Goal: Information Seeking & Learning: Learn about a topic

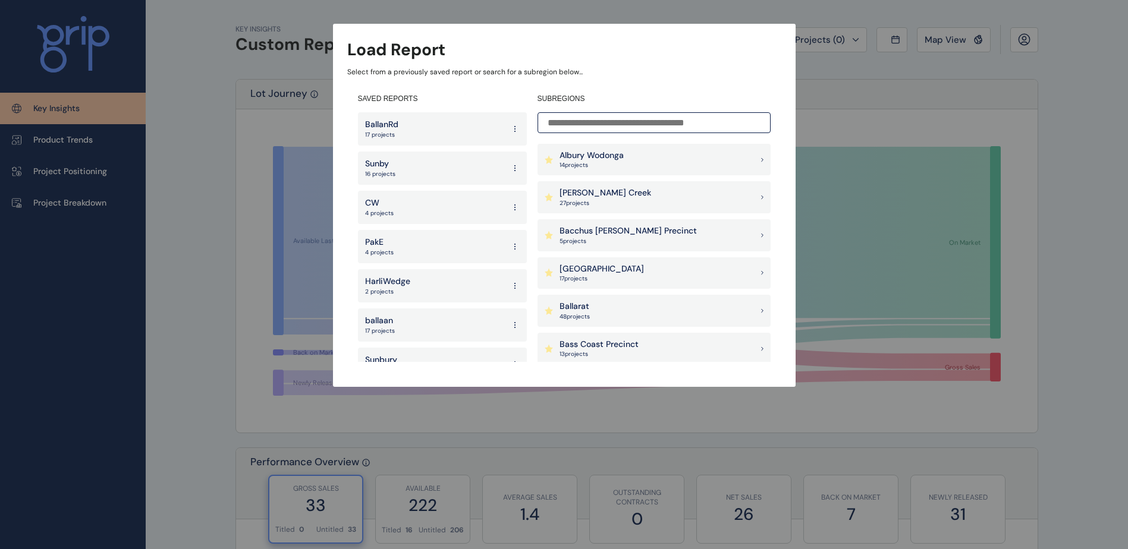
click at [450, 200] on div "CW 4 projects" at bounding box center [442, 207] width 169 height 33
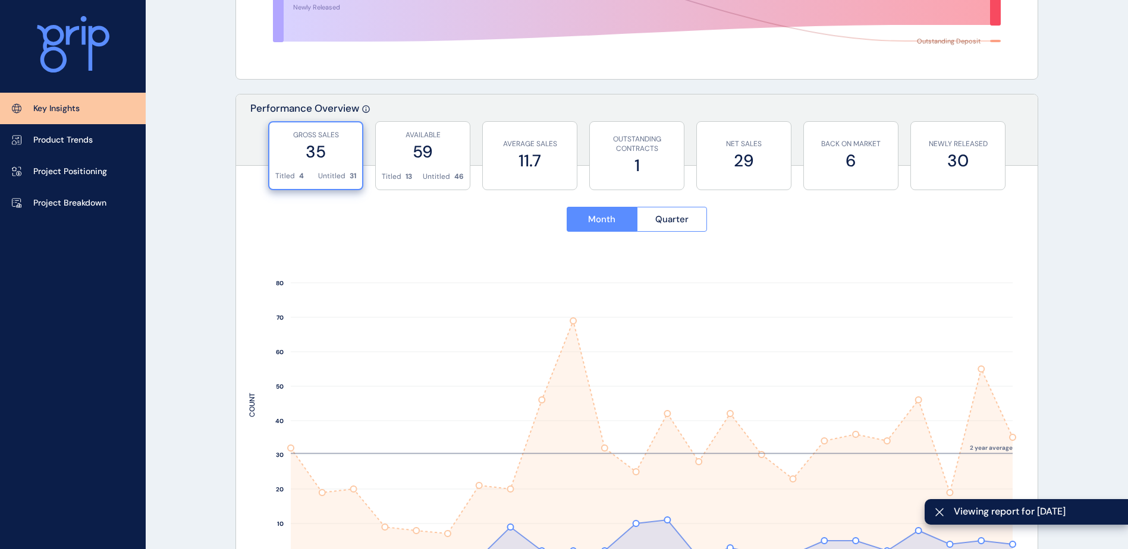
scroll to position [297, 0]
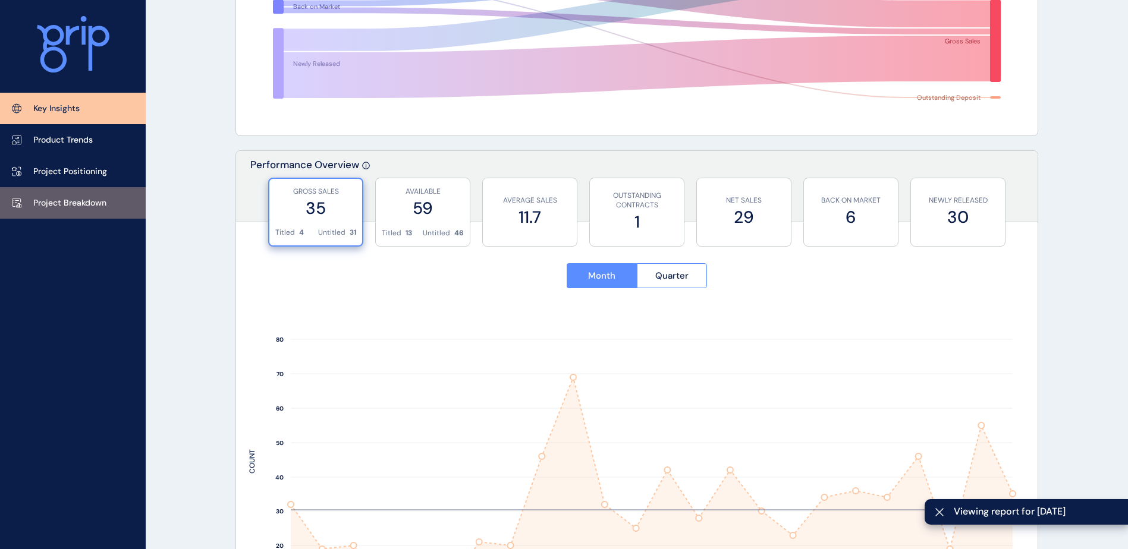
click at [93, 210] on link "Project Breakdown" at bounding box center [73, 203] width 146 height 32
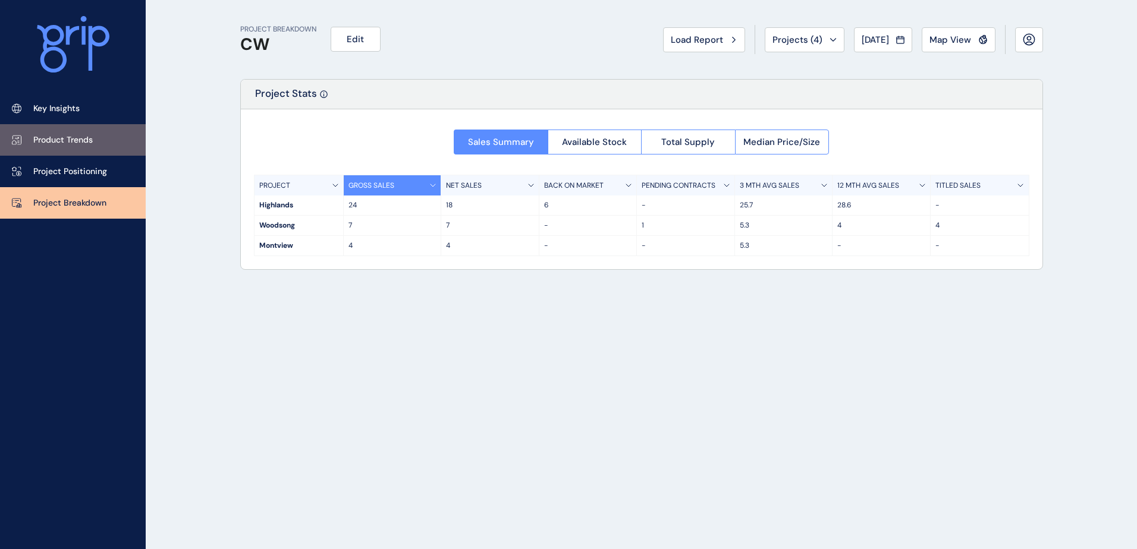
click at [42, 110] on p "Key Insights" at bounding box center [56, 109] width 46 height 12
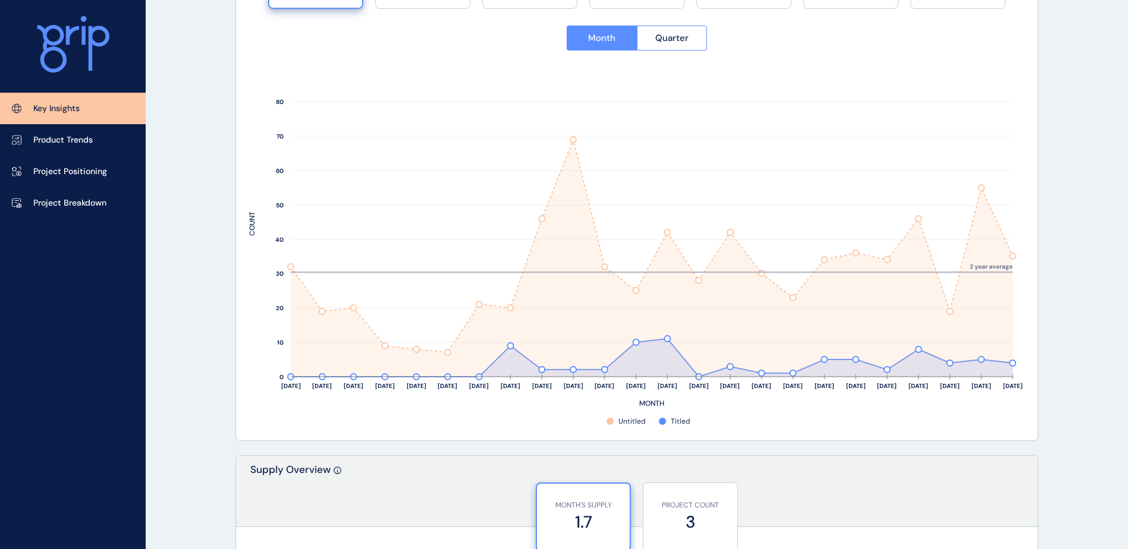
scroll to position [476, 0]
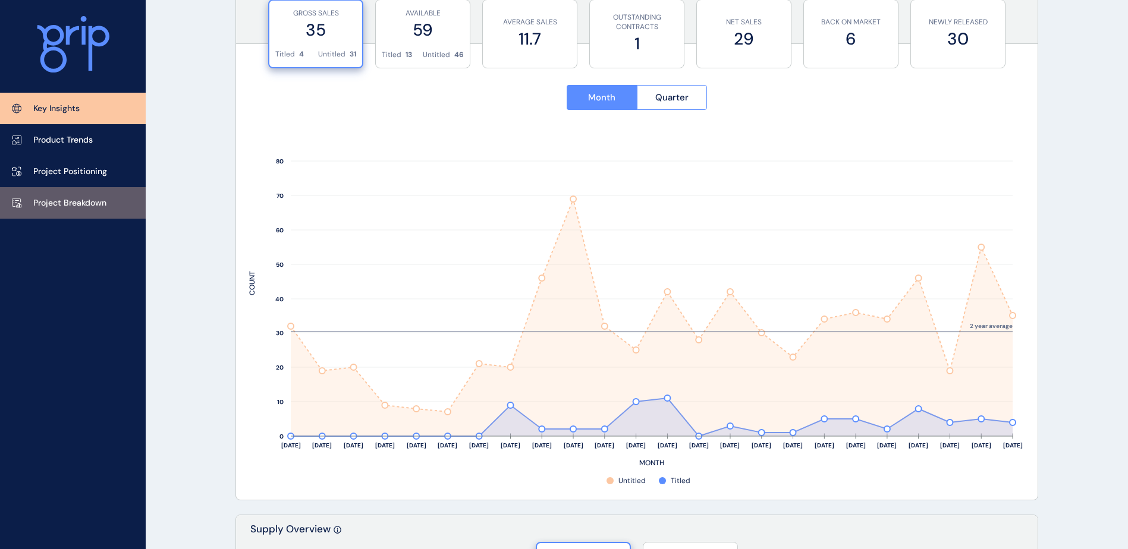
click at [108, 204] on link "Project Breakdown" at bounding box center [73, 203] width 146 height 32
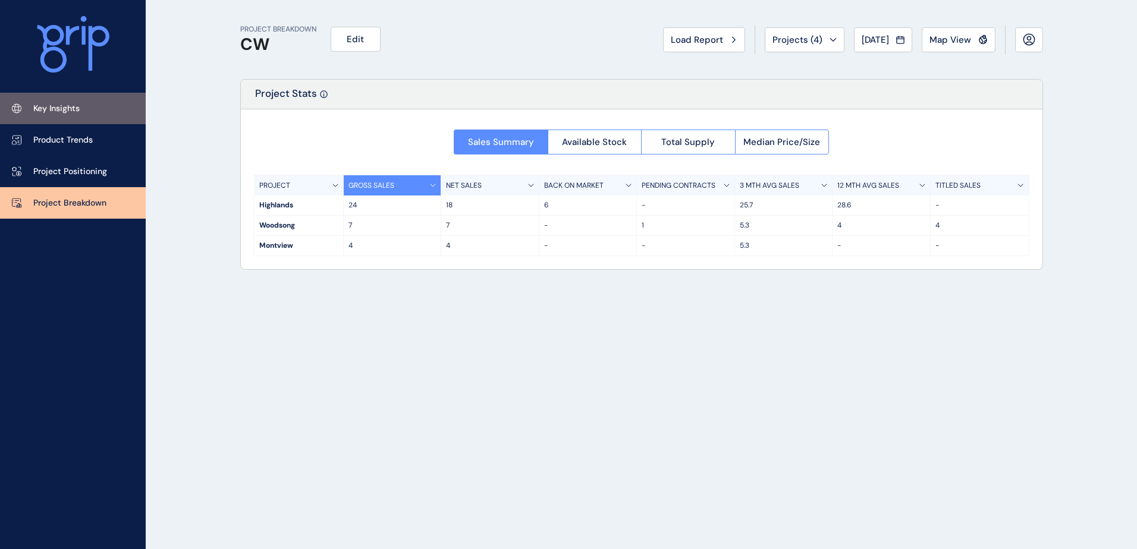
click at [82, 117] on link "Key Insights" at bounding box center [73, 109] width 146 height 32
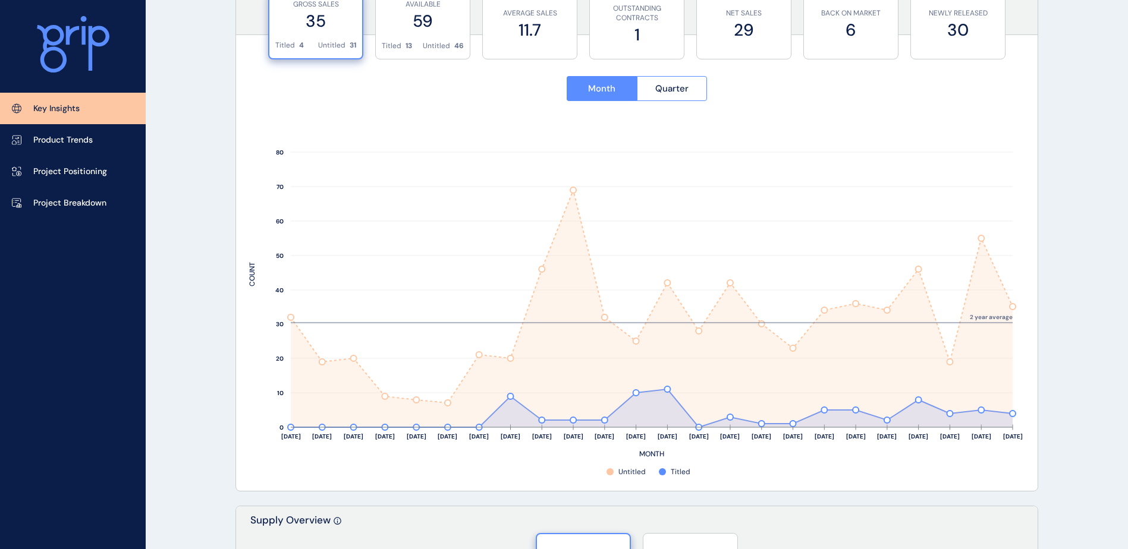
scroll to position [535, 0]
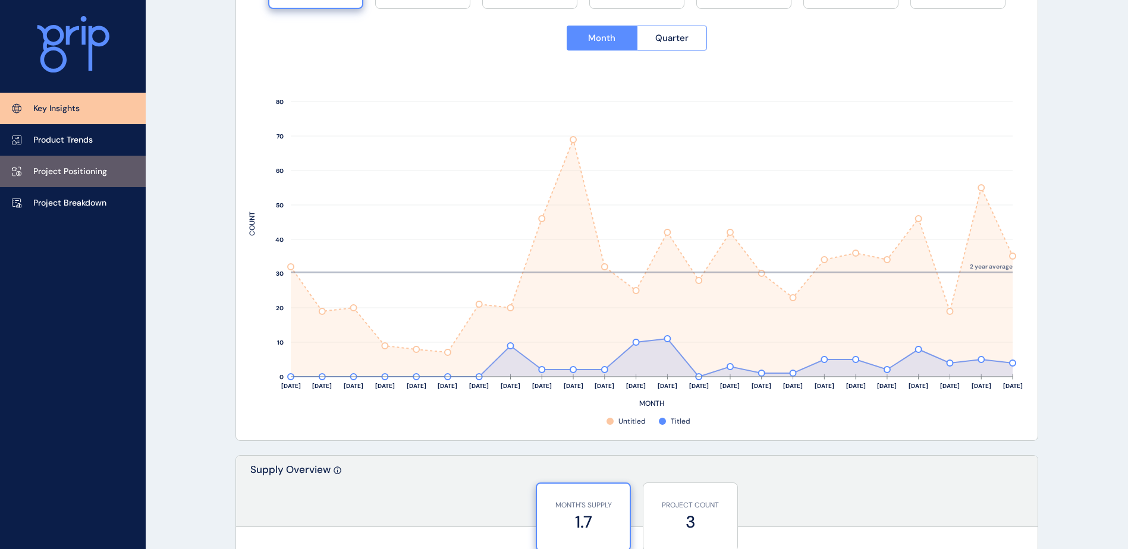
drag, startPoint x: 89, startPoint y: 209, endPoint x: 82, endPoint y: 180, distance: 30.0
click at [89, 209] on p "Project Breakdown" at bounding box center [69, 203] width 73 height 12
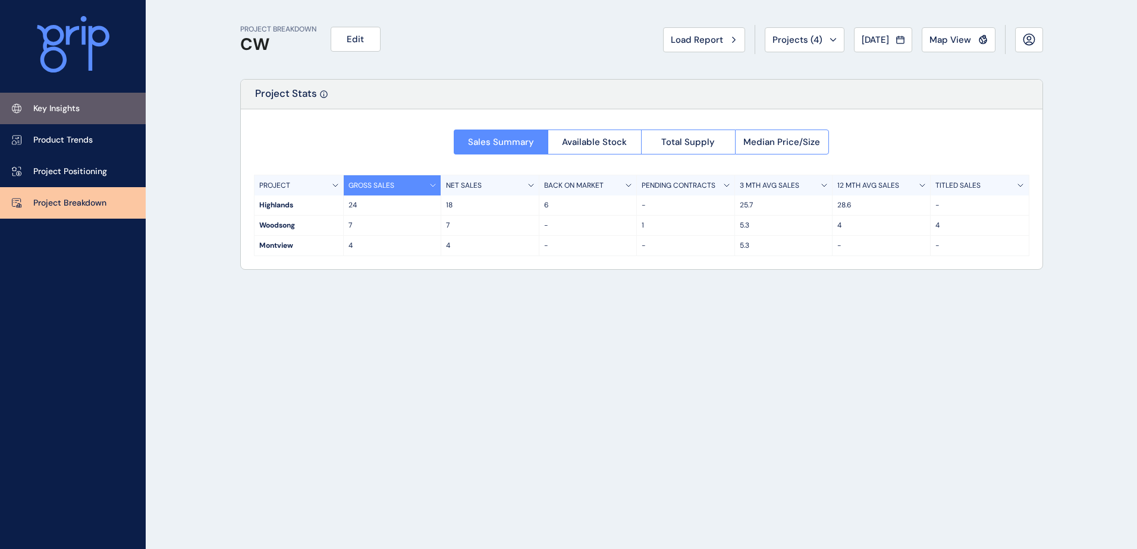
click at [74, 113] on p "Key Insights" at bounding box center [56, 109] width 46 height 12
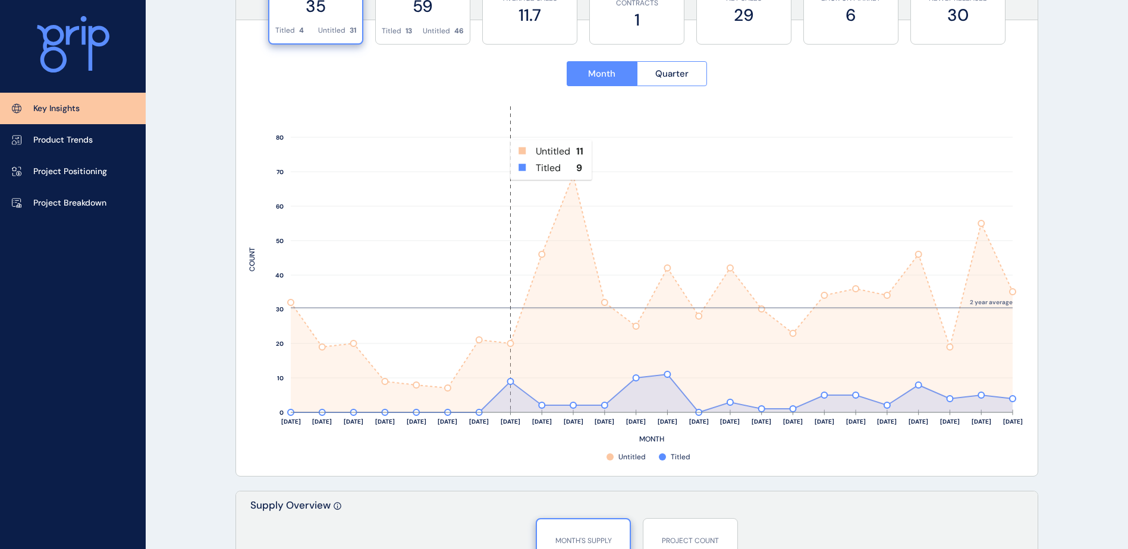
scroll to position [476, 0]
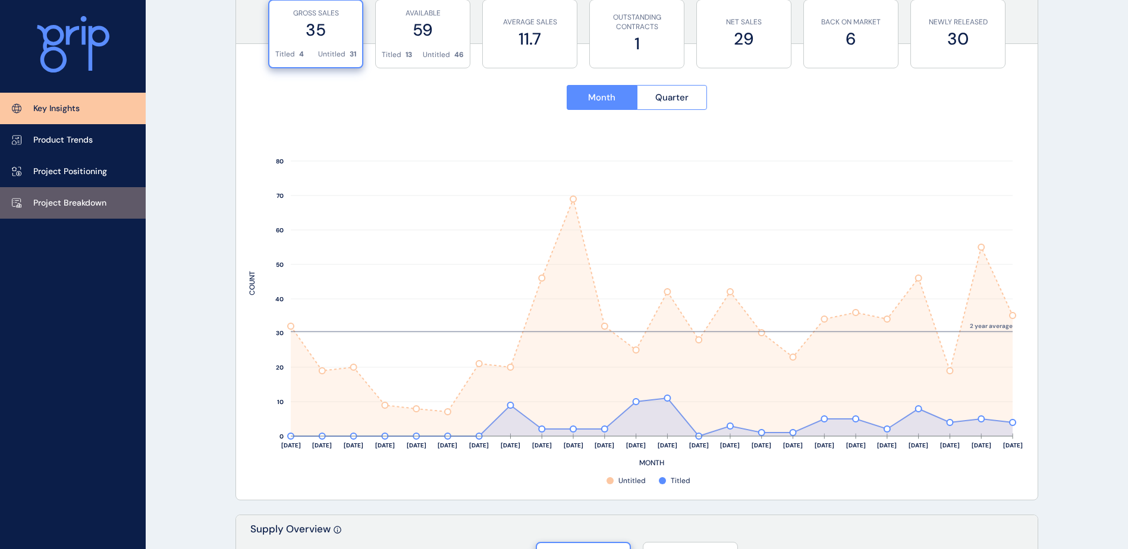
click at [86, 201] on p "Project Breakdown" at bounding box center [69, 203] width 73 height 12
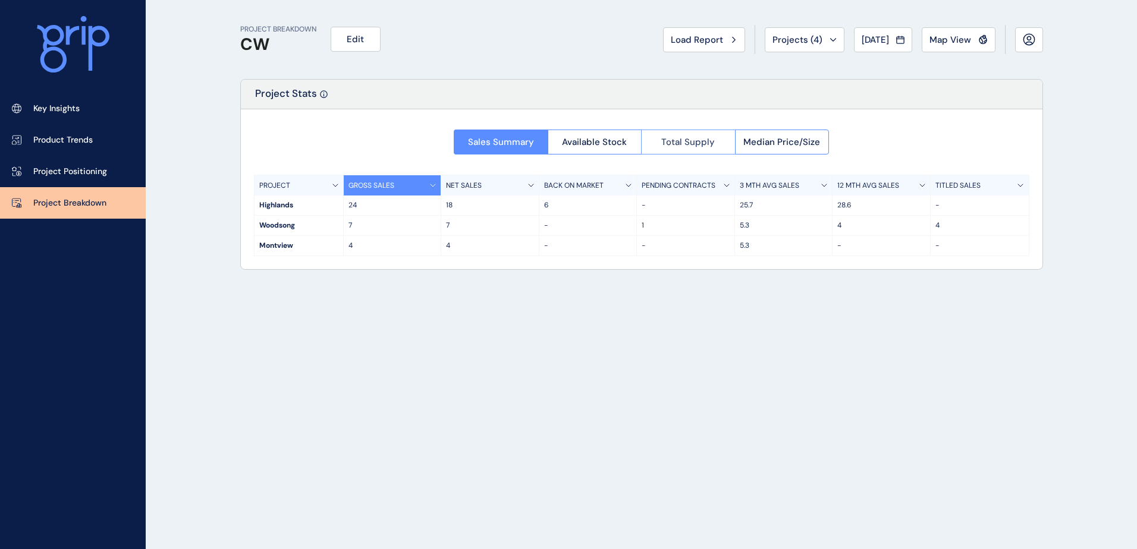
click at [682, 144] on span "Total Supply" at bounding box center [688, 142] width 54 height 12
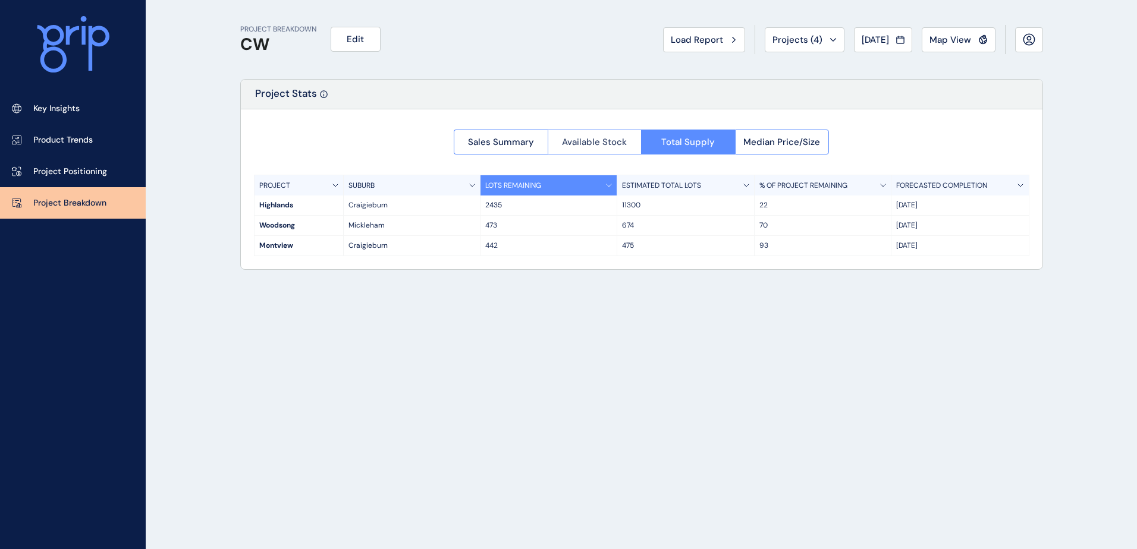
click at [600, 141] on span "Available Stock" at bounding box center [594, 142] width 65 height 12
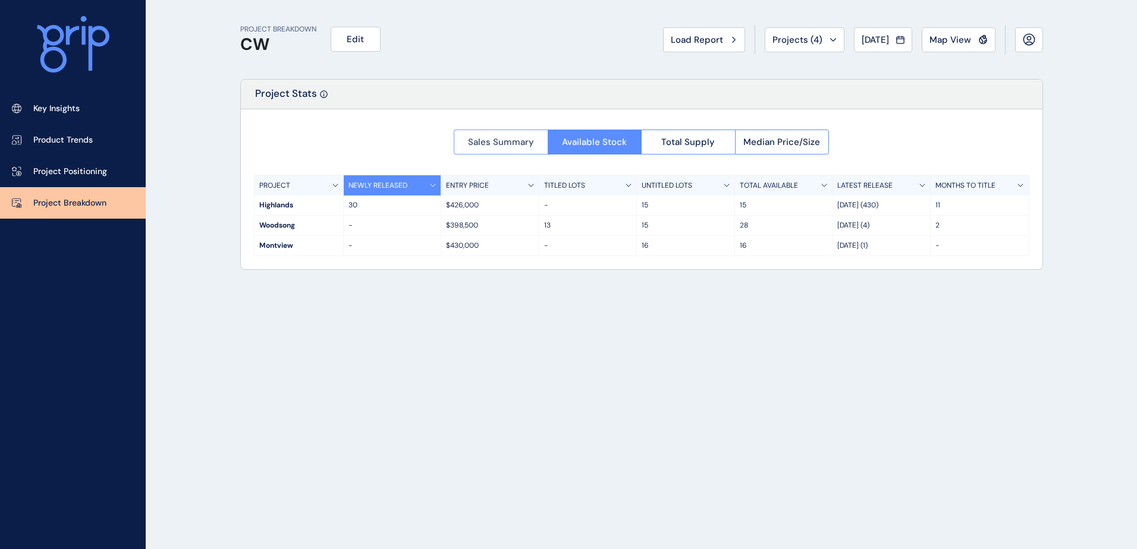
click at [499, 146] on span "Sales Summary" at bounding box center [501, 142] width 66 height 12
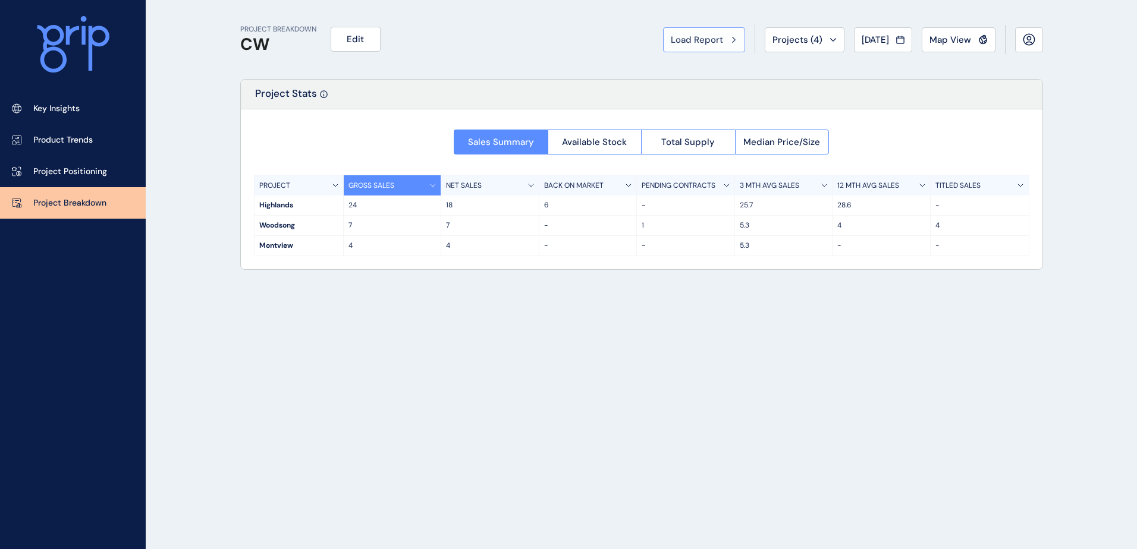
click at [707, 44] on span "Load Report" at bounding box center [697, 40] width 52 height 12
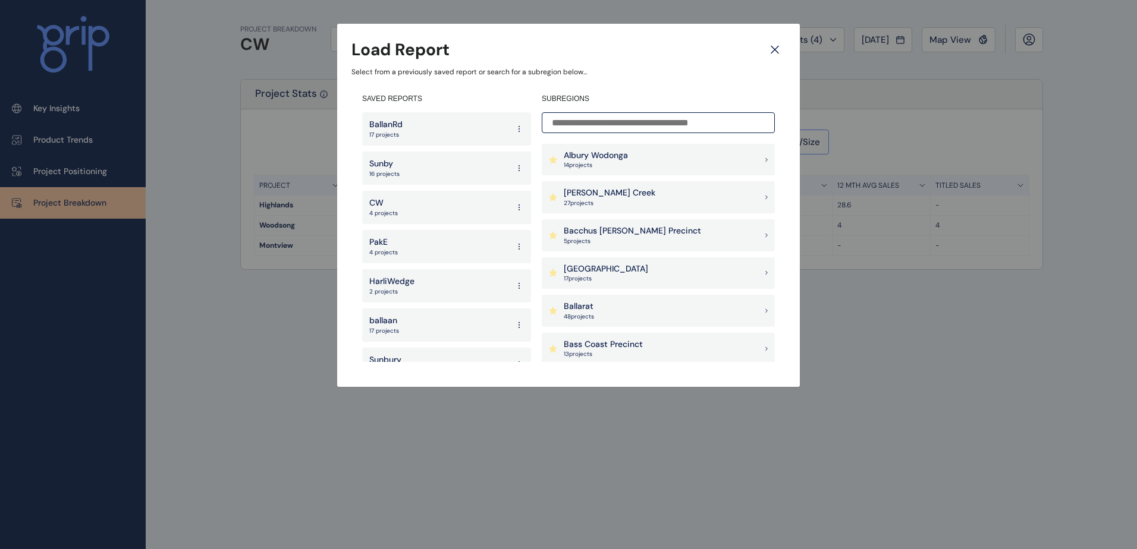
click at [809, 83] on div "Load Report Select from a previously saved report or search for a subregion bel…" at bounding box center [568, 181] width 1137 height 363
click at [878, 78] on div "Load Report Select from a previously saved report or search for a subregion bel…" at bounding box center [568, 181] width 1137 height 363
click at [770, 49] on icon at bounding box center [774, 49] width 21 height 21
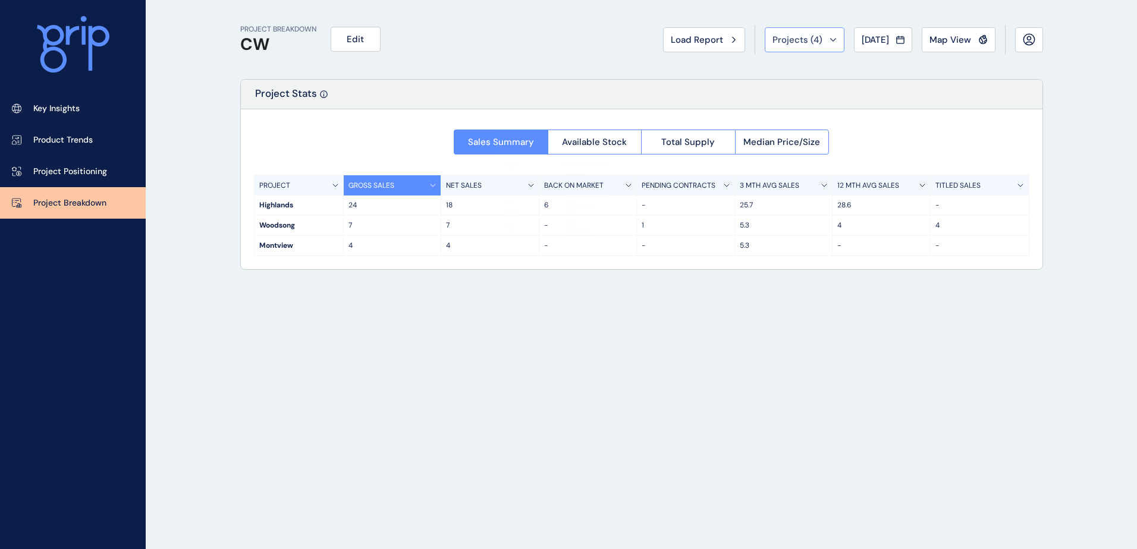
click at [812, 38] on span "Projects ( 4 )" at bounding box center [797, 40] width 50 height 12
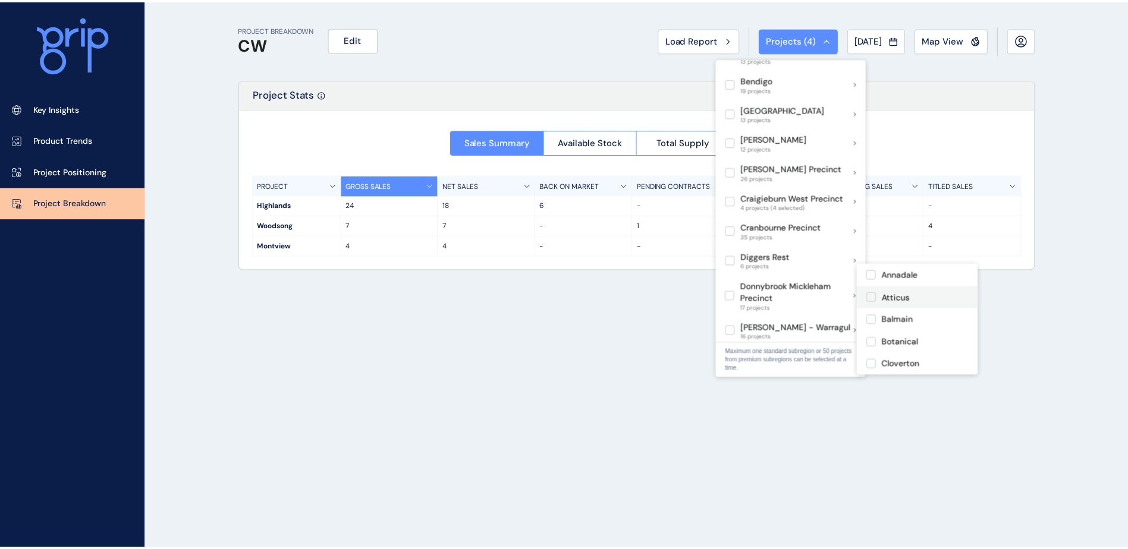
scroll to position [59, 0]
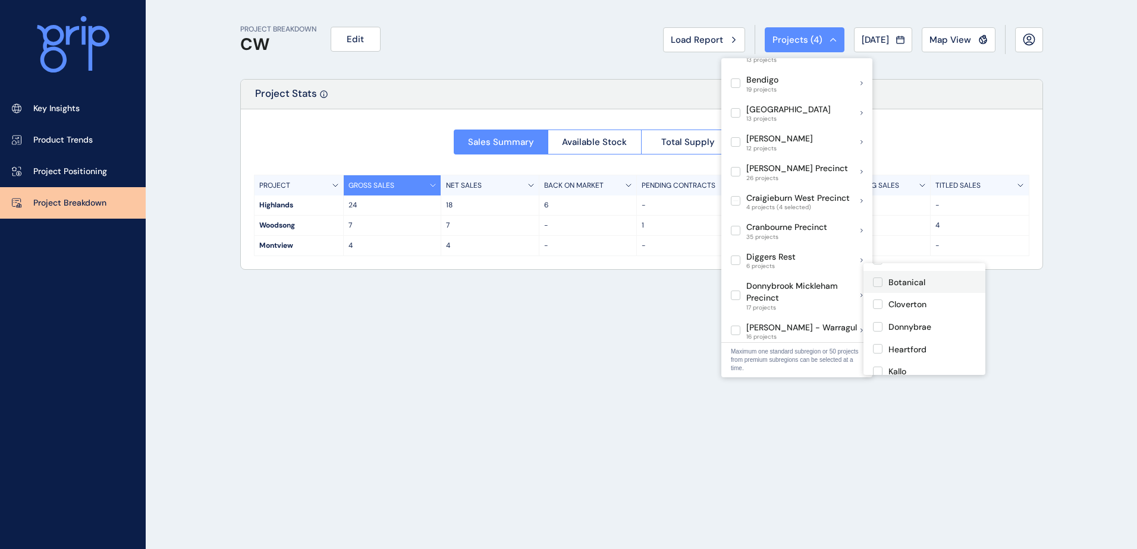
click at [880, 283] on label at bounding box center [878, 283] width 10 height 10
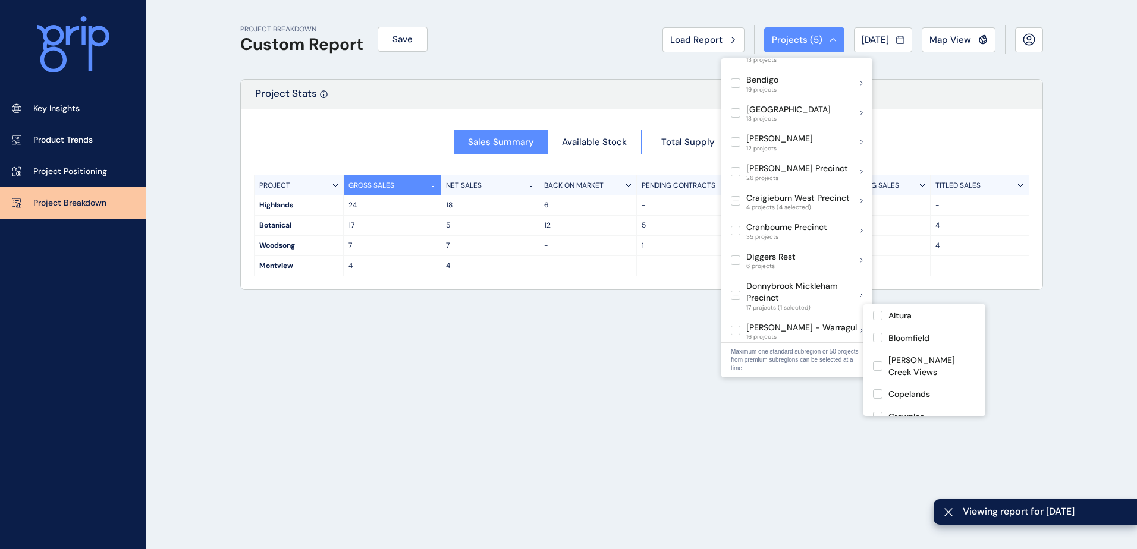
click at [715, 323] on div "PROJECT BREAKDOWN Custom Report Save Load Report Projects ( 5 ) [DATE] 2025 < >…" at bounding box center [641, 274] width 832 height 549
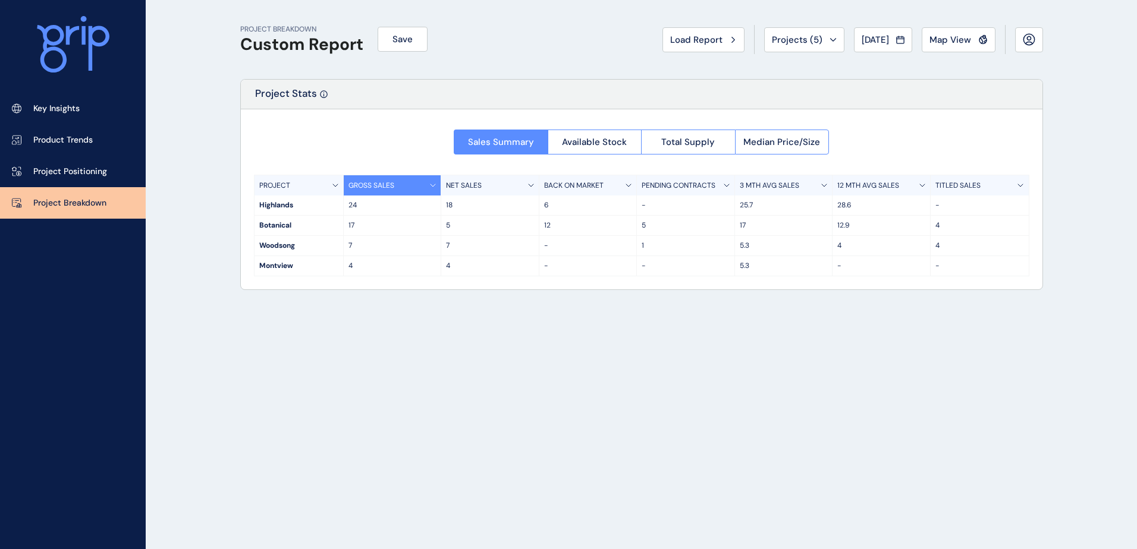
drag, startPoint x: 73, startPoint y: 106, endPoint x: 59, endPoint y: 229, distance: 123.8
click at [73, 106] on p "Key Insights" at bounding box center [56, 109] width 46 height 12
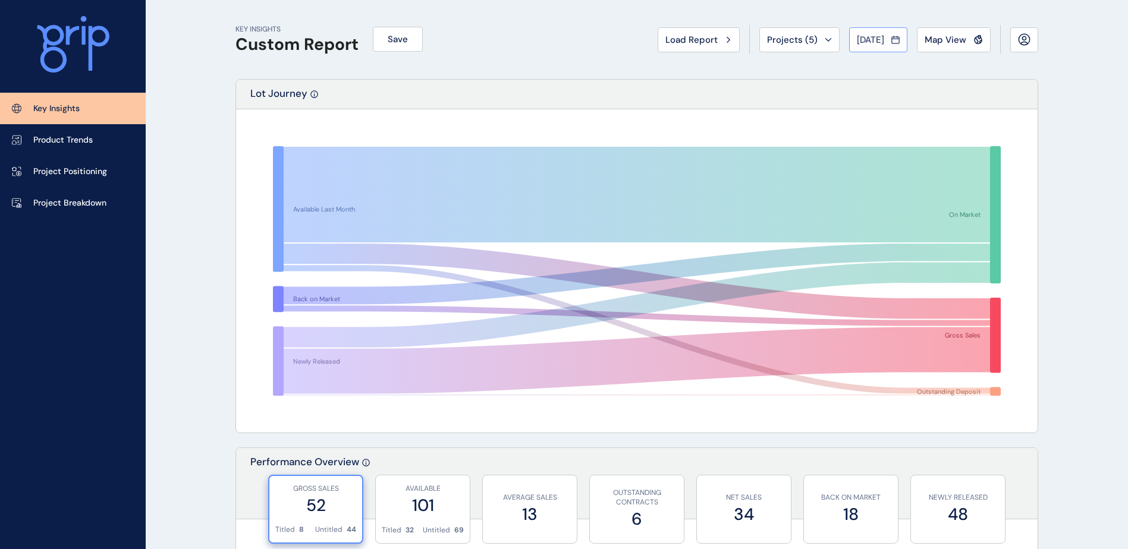
click at [864, 43] on span "[DATE]" at bounding box center [870, 40] width 27 height 12
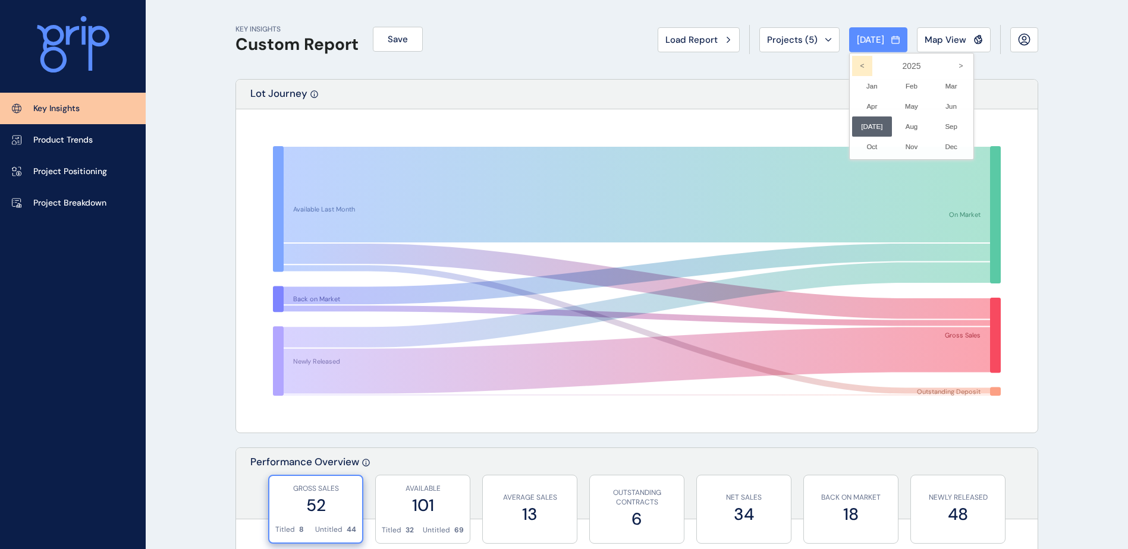
click at [854, 70] on icon "<" at bounding box center [862, 66] width 20 height 20
click at [873, 124] on li "[DATE] No report is available for this period. New months are usually published…" at bounding box center [872, 127] width 40 height 20
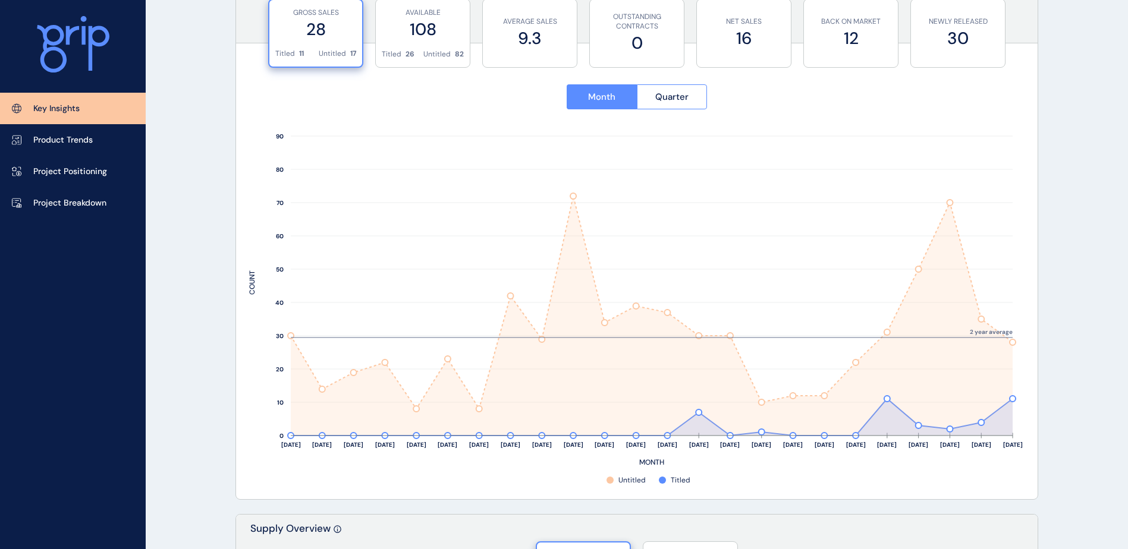
scroll to position [476, 0]
drag, startPoint x: 65, startPoint y: 196, endPoint x: 80, endPoint y: 222, distance: 29.6
click at [65, 196] on link "Project Breakdown" at bounding box center [73, 203] width 146 height 32
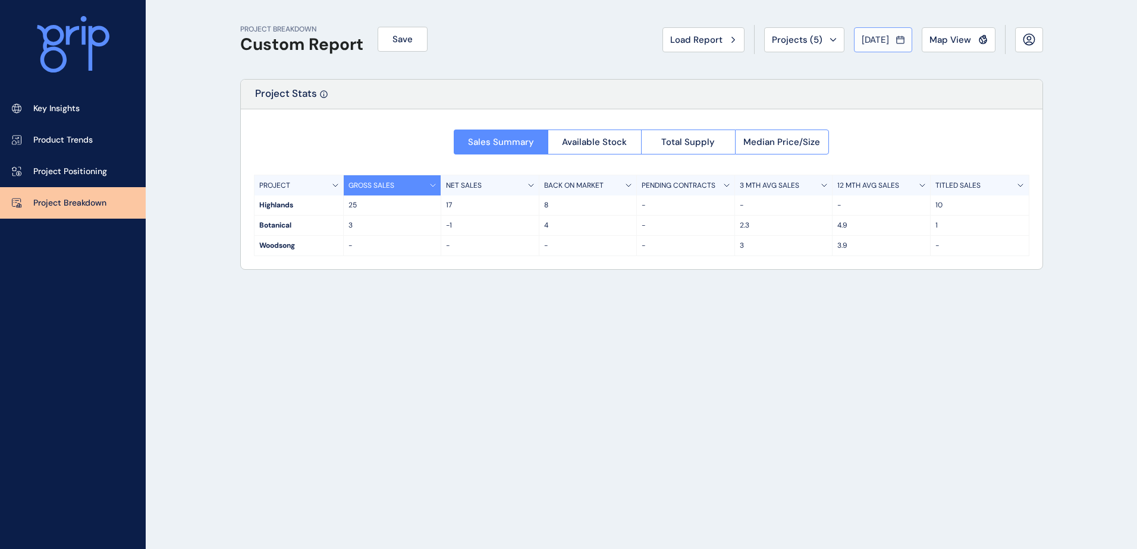
click at [863, 42] on span "[DATE]" at bounding box center [874, 40] width 27 height 12
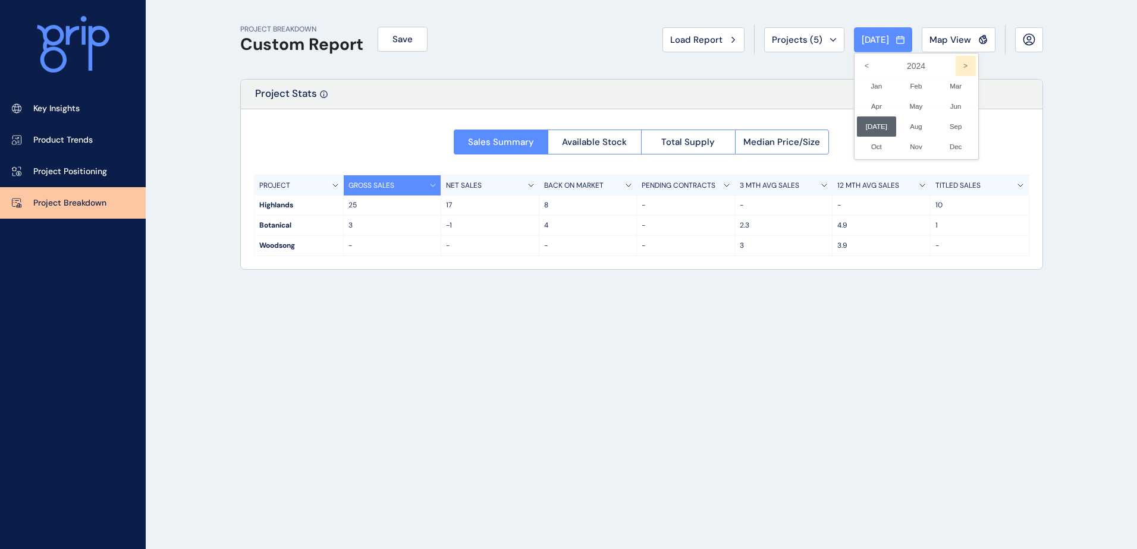
click at [955, 67] on icon ">" at bounding box center [965, 66] width 20 height 20
click at [874, 126] on li "[DATE] No report is available for this period. New months are usually published…" at bounding box center [877, 127] width 40 height 20
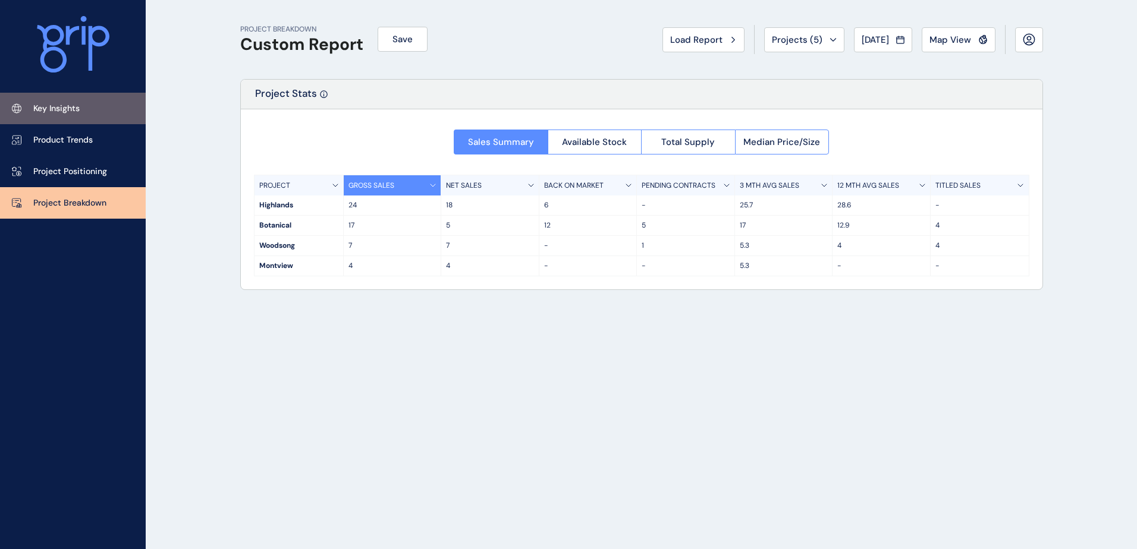
click at [93, 102] on link "Key Insights" at bounding box center [73, 109] width 146 height 32
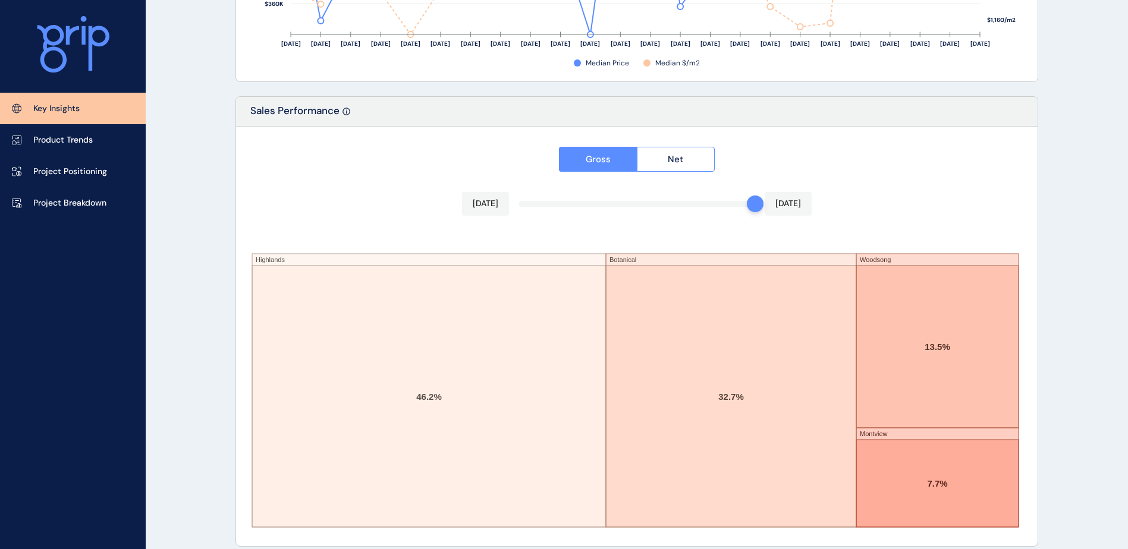
scroll to position [1953, 0]
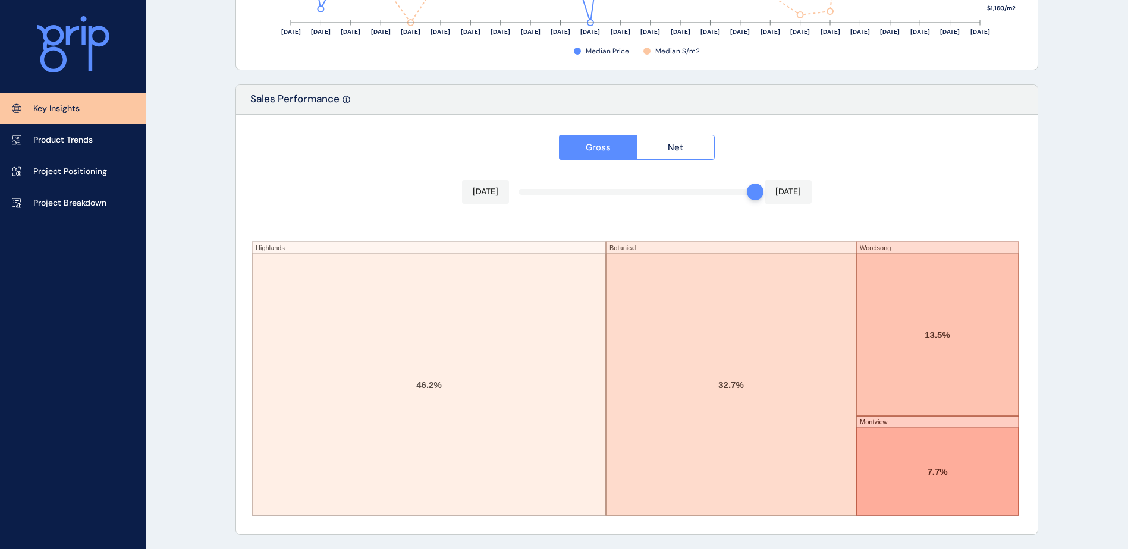
drag, startPoint x: 112, startPoint y: 121, endPoint x: 109, endPoint y: 132, distance: 11.1
click at [111, 121] on link "Key Insights" at bounding box center [73, 109] width 146 height 32
click at [102, 137] on link "Product Trends" at bounding box center [73, 140] width 146 height 32
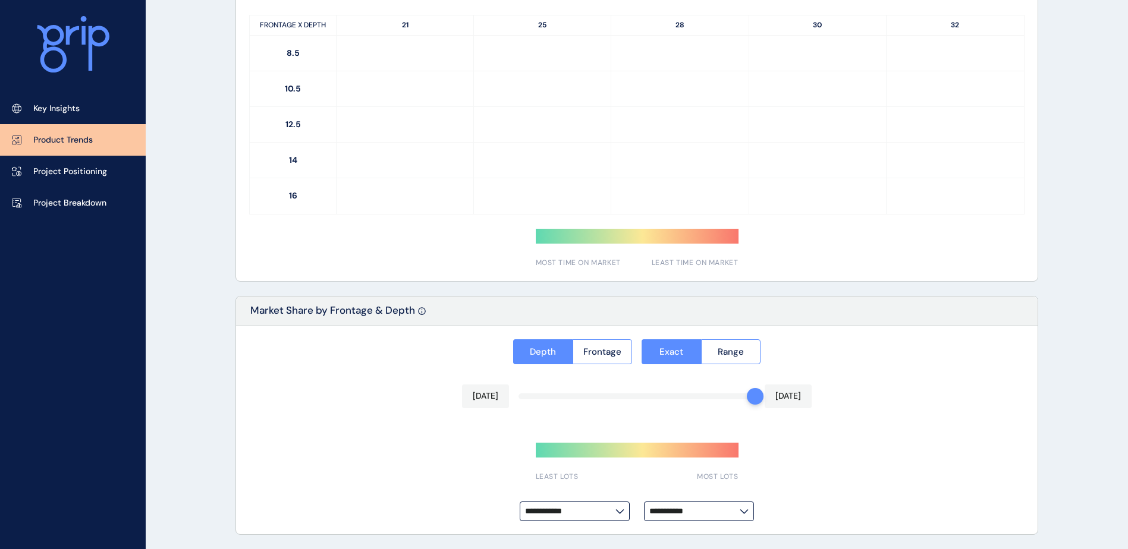
type input "**********"
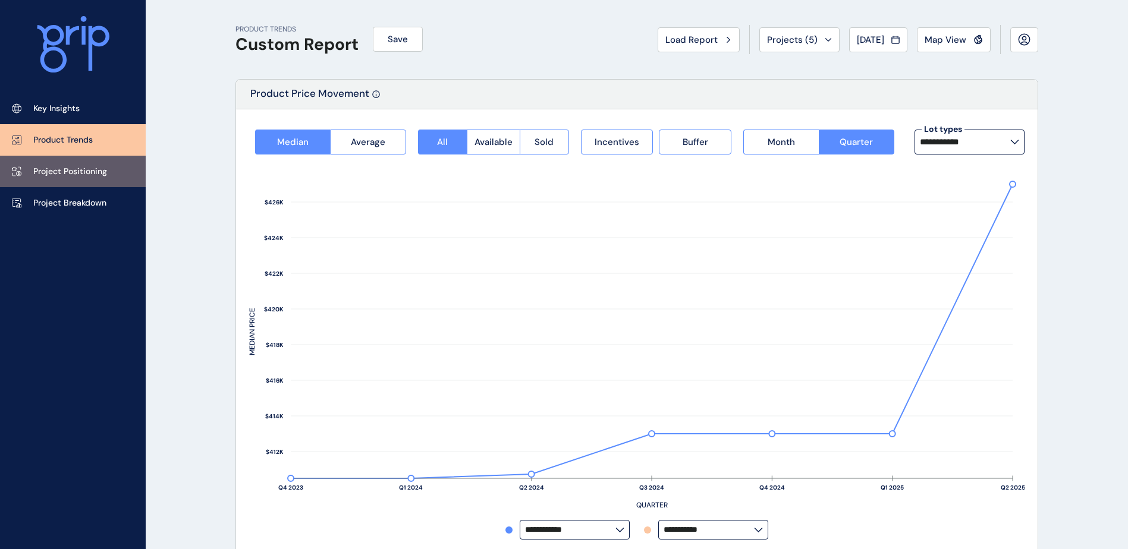
click at [97, 168] on p "Project Positioning" at bounding box center [70, 172] width 74 height 12
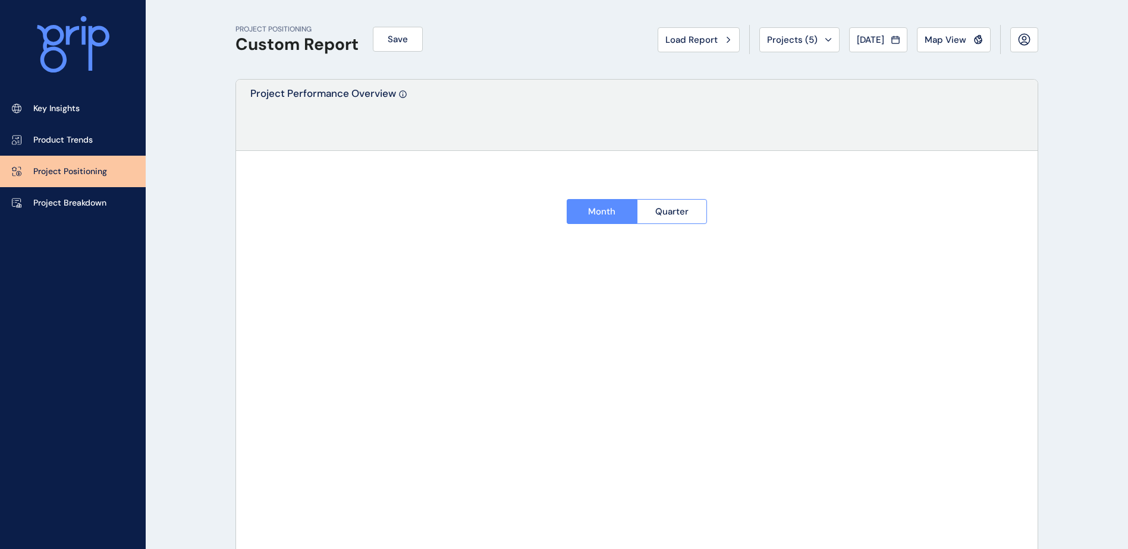
type input "*********"
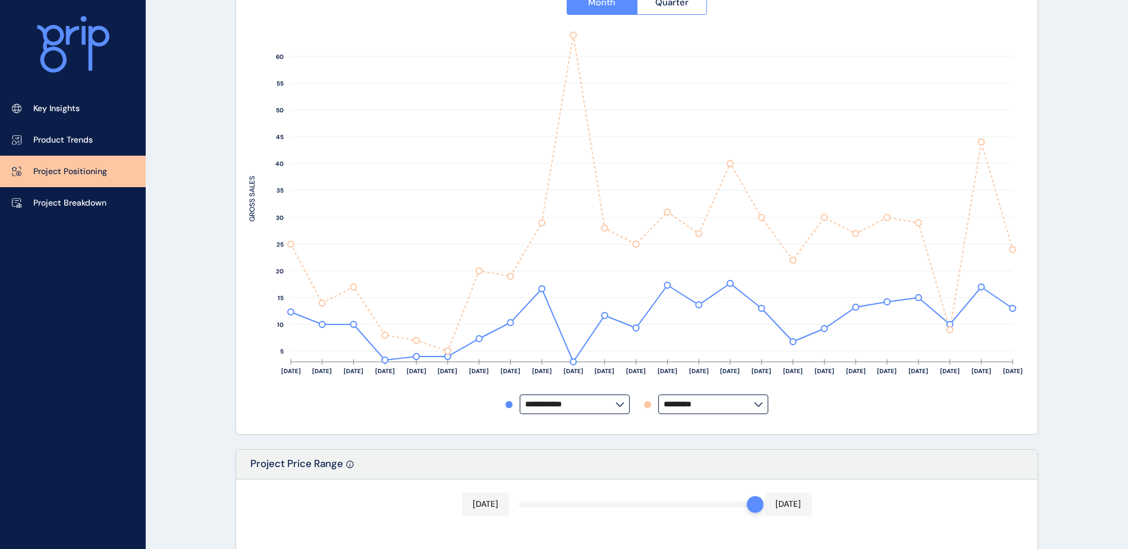
scroll to position [178, 0]
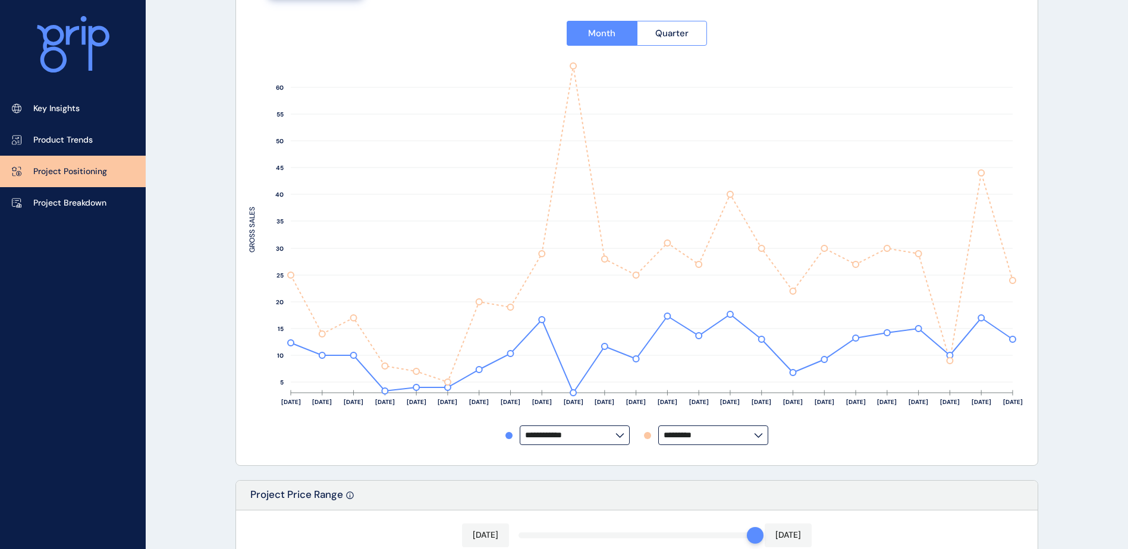
click at [581, 432] on input "**********" at bounding box center [570, 435] width 90 height 9
click at [575, 366] on div "Botanical" at bounding box center [574, 364] width 108 height 23
type input "*********"
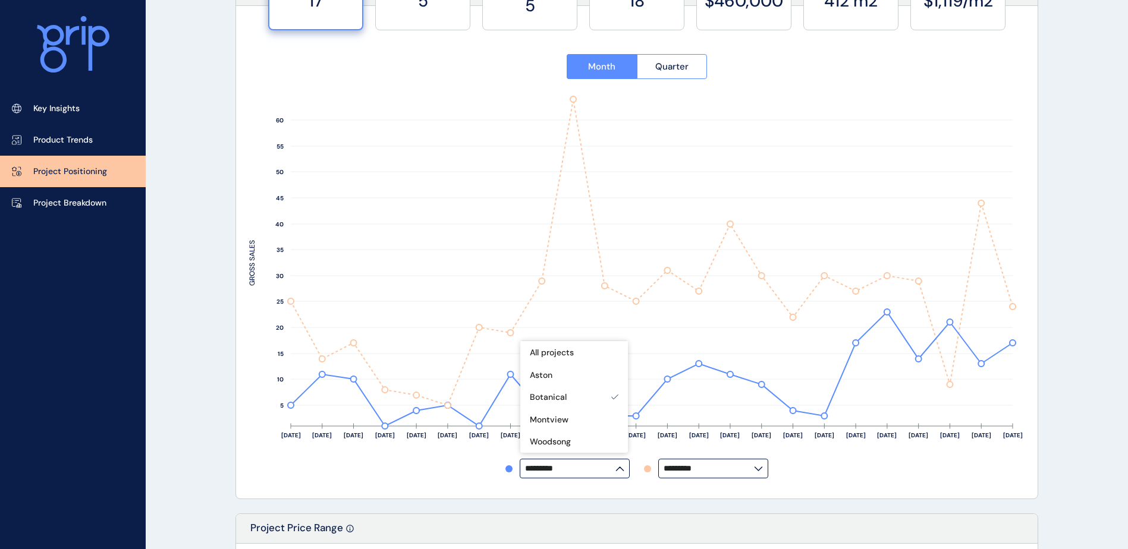
scroll to position [119, 0]
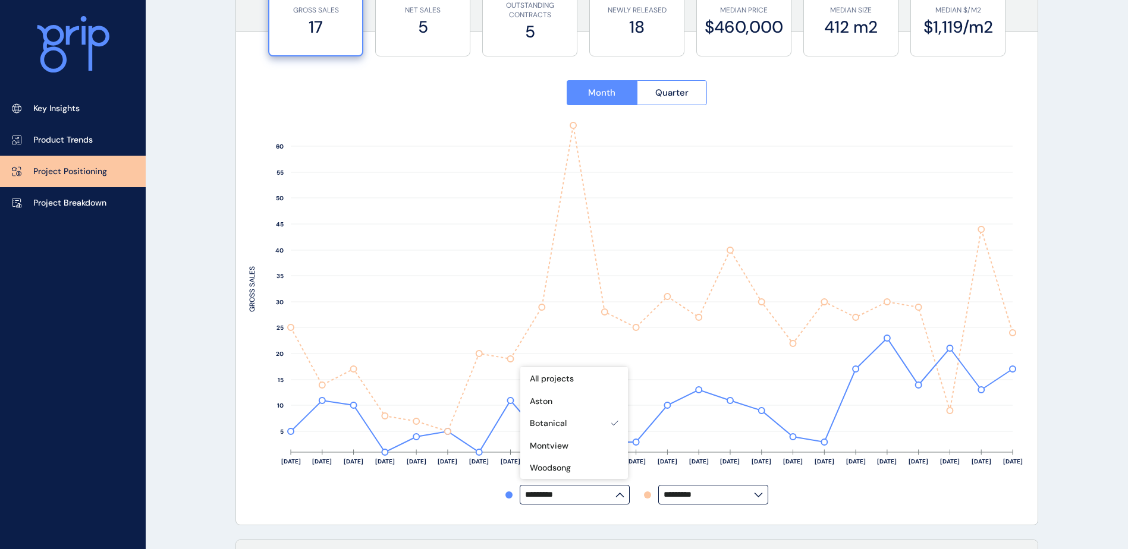
click at [260, 351] on rect at bounding box center [636, 302] width 775 height 366
click at [731, 37] on label "$460,000" at bounding box center [744, 26] width 82 height 23
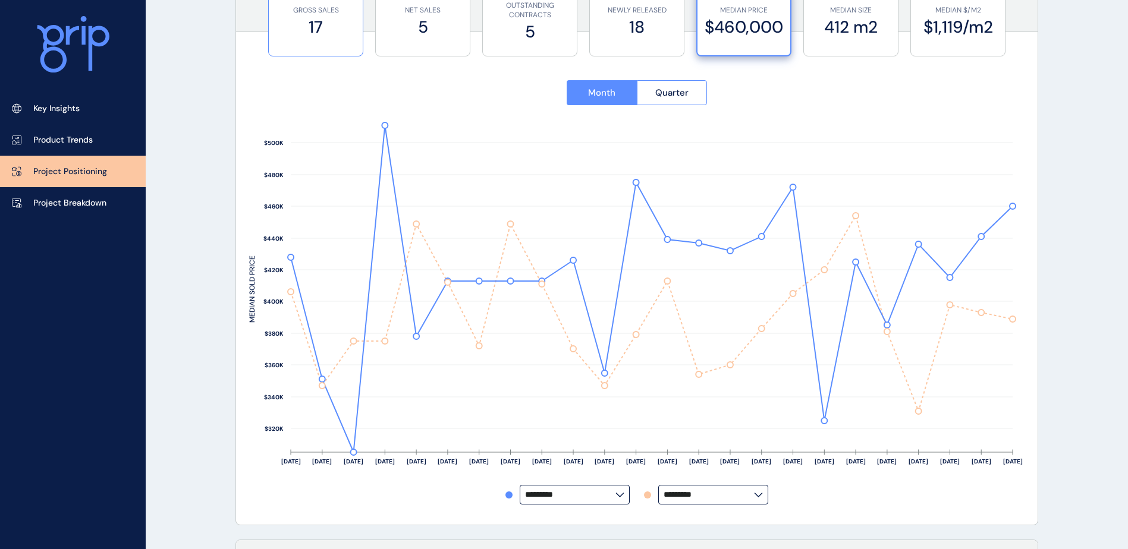
click at [324, 24] on label "17" at bounding box center [316, 26] width 82 height 23
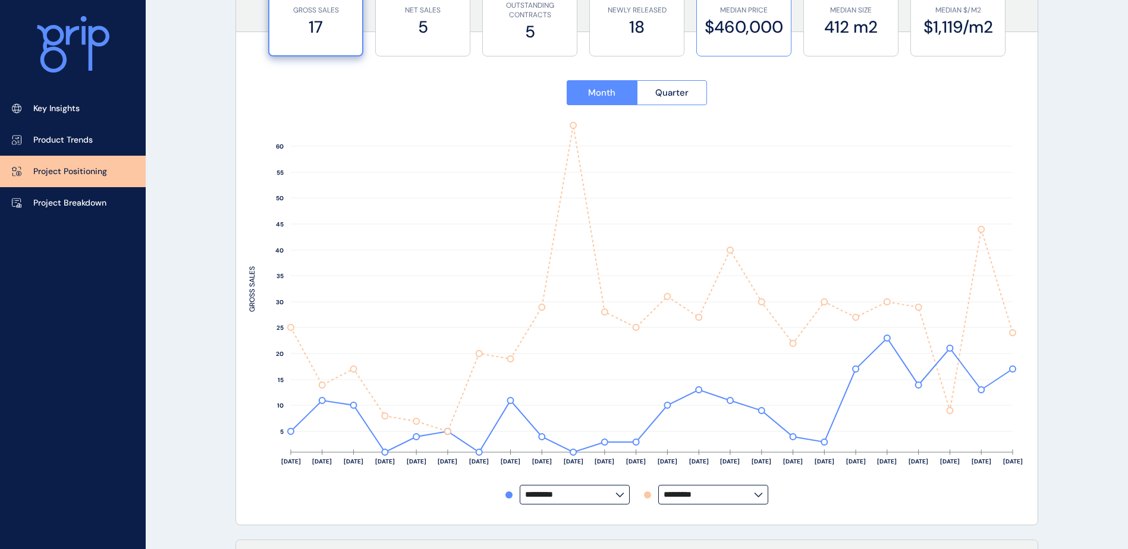
click at [757, 25] on label "$460,000" at bounding box center [744, 26] width 82 height 23
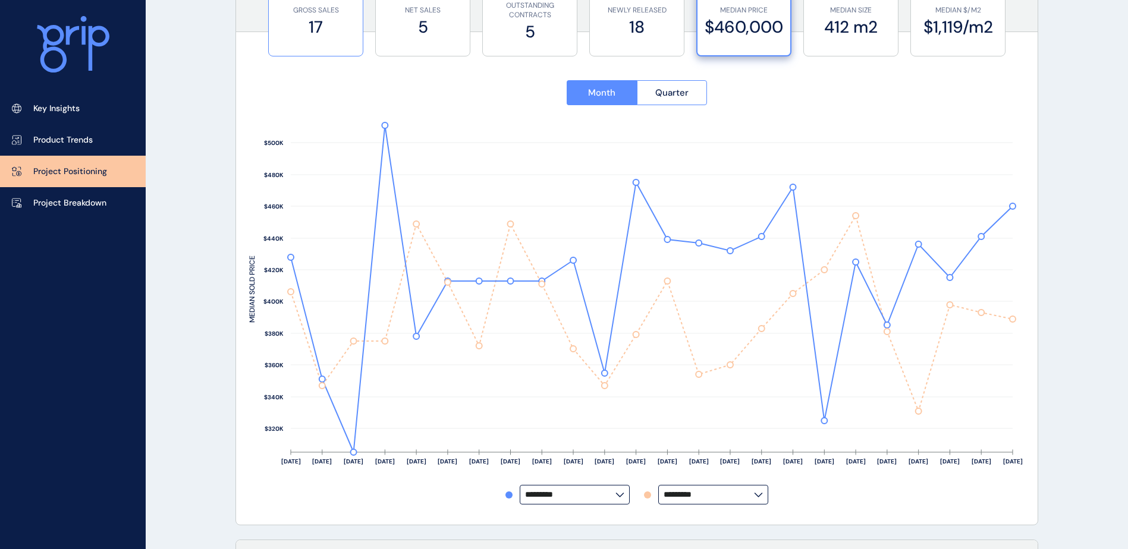
click at [334, 45] on div "GROSS SALES 17" at bounding box center [316, 22] width 82 height 68
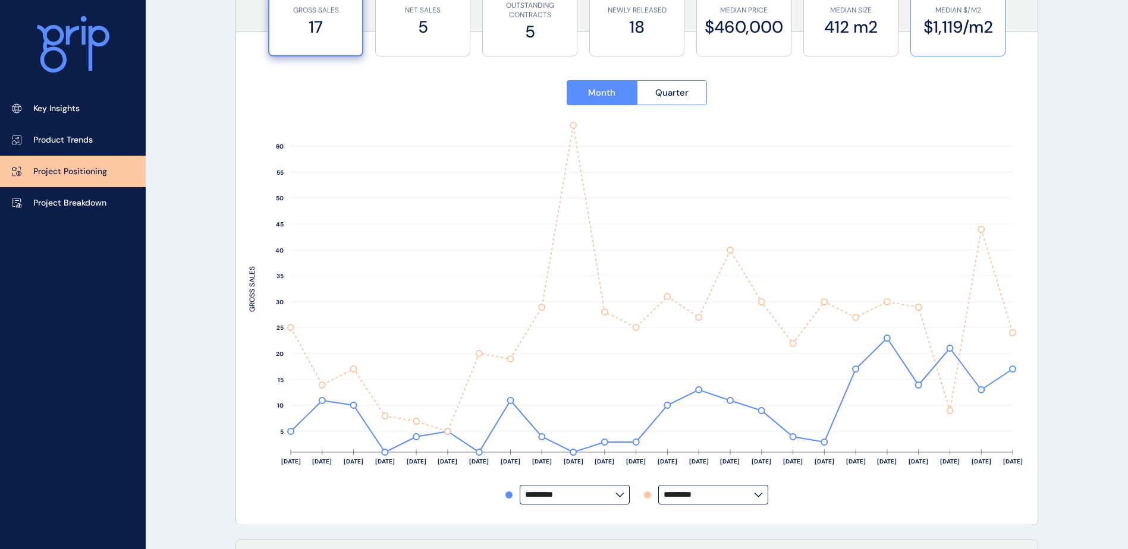
click at [940, 29] on label "$1,119/m2" at bounding box center [958, 26] width 82 height 23
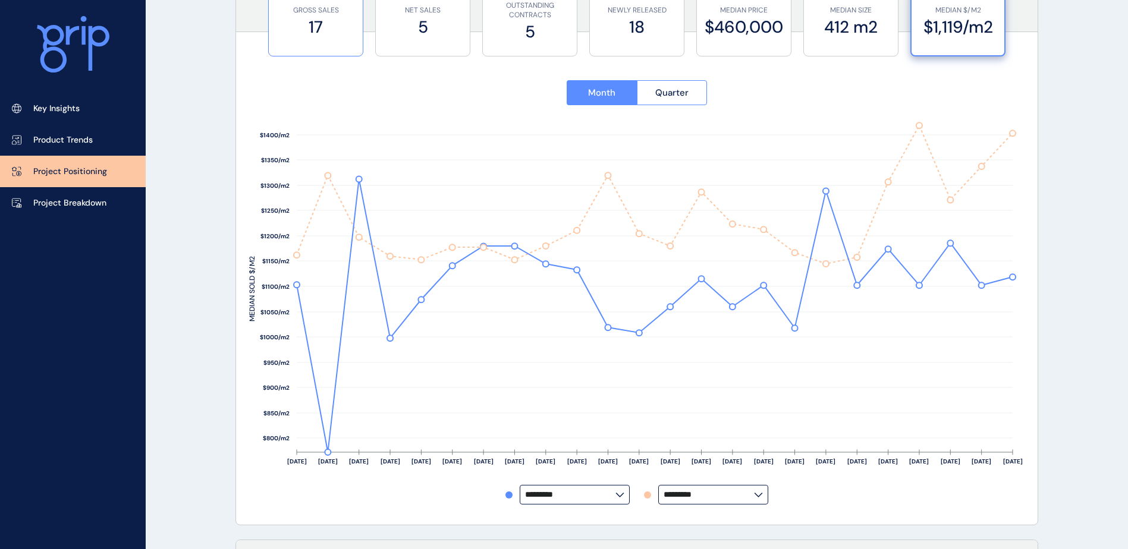
click at [323, 30] on label "17" at bounding box center [316, 26] width 82 height 23
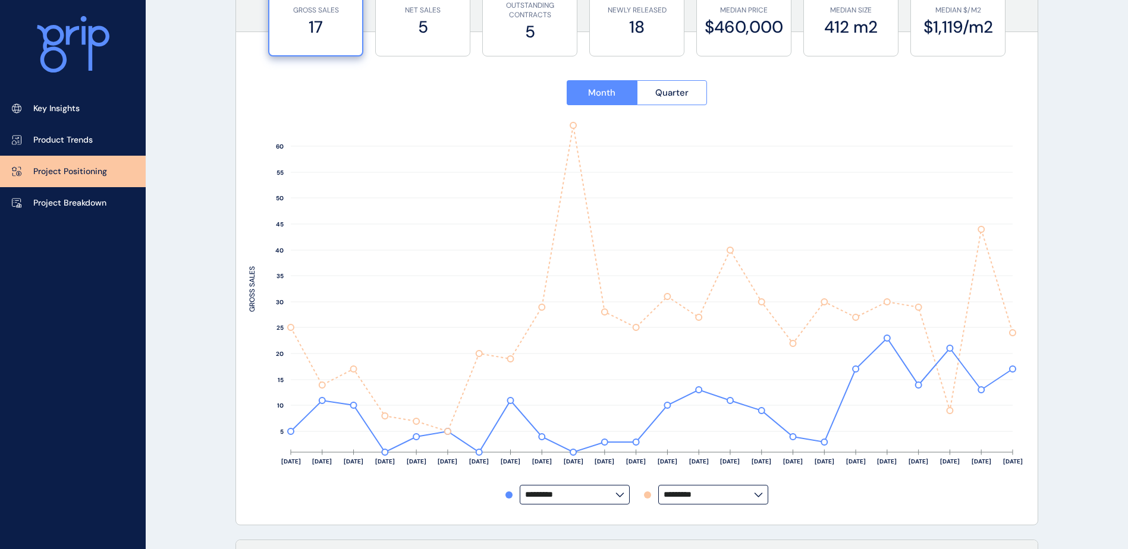
click at [753, 498] on input "*********" at bounding box center [708, 494] width 90 height 9
click at [848, 503] on div "********* *********" at bounding box center [636, 495] width 775 height 20
click at [615, 498] on input "*********" at bounding box center [570, 494] width 90 height 9
click at [583, 461] on div "Woodsong" at bounding box center [574, 468] width 108 height 23
type input "********"
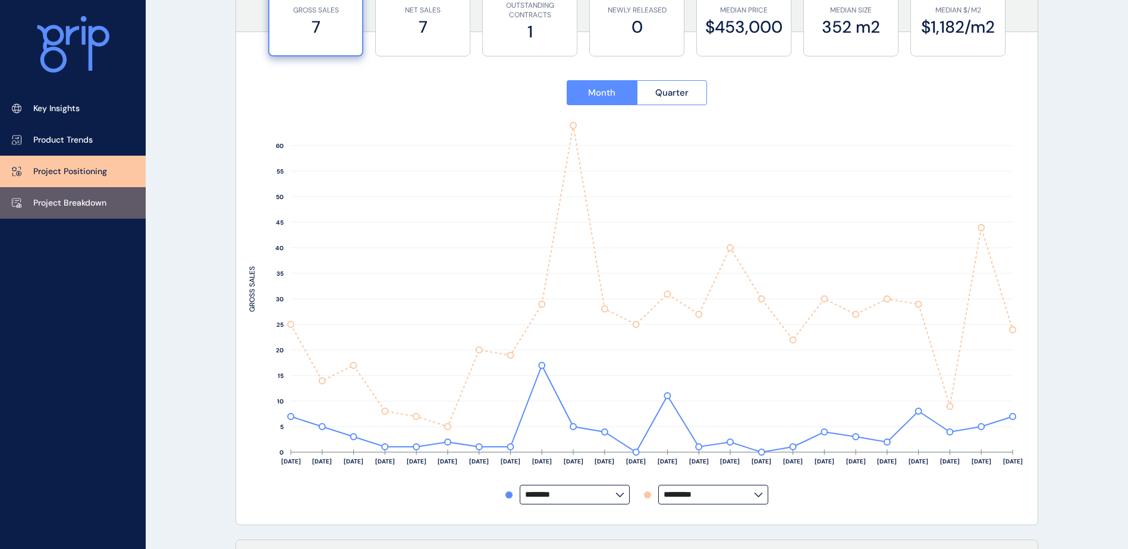
click at [109, 196] on link "Project Breakdown" at bounding box center [73, 203] width 146 height 32
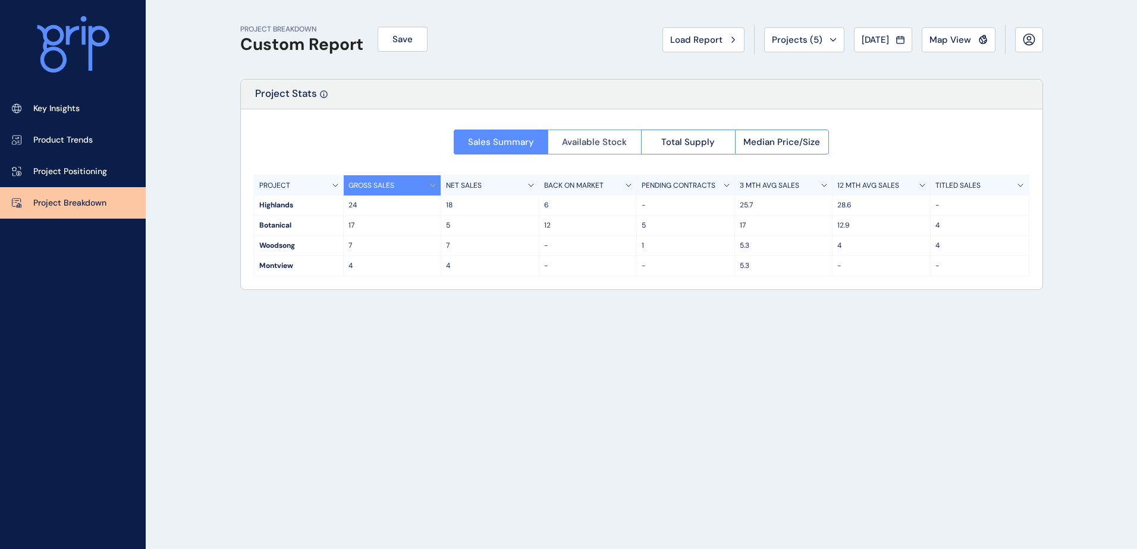
click at [603, 145] on span "Available Stock" at bounding box center [594, 142] width 65 height 12
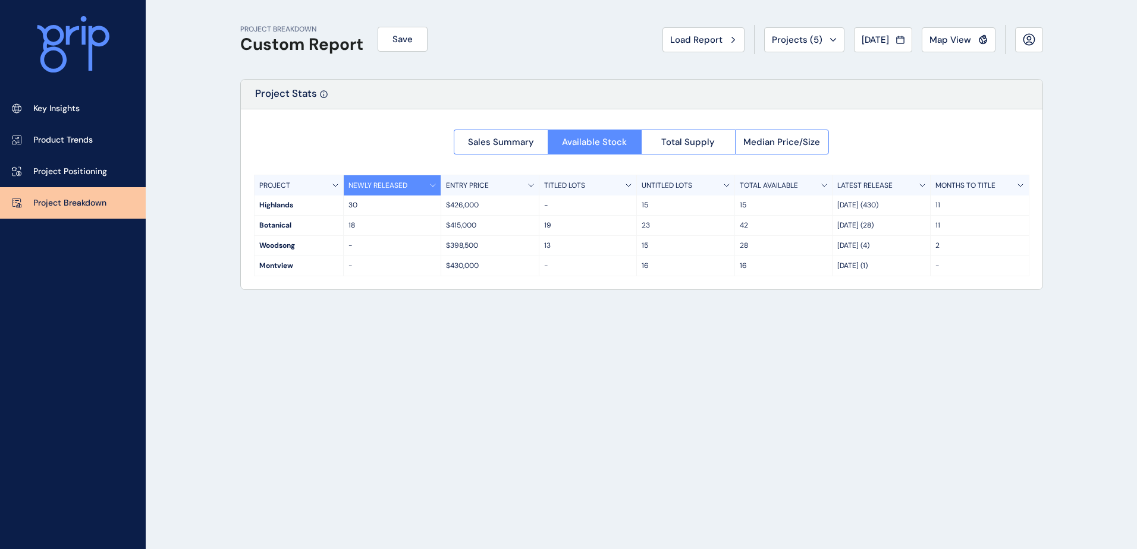
drag, startPoint x: 80, startPoint y: 164, endPoint x: 219, endPoint y: 210, distance: 147.0
click at [80, 164] on link "Project Positioning" at bounding box center [73, 172] width 146 height 32
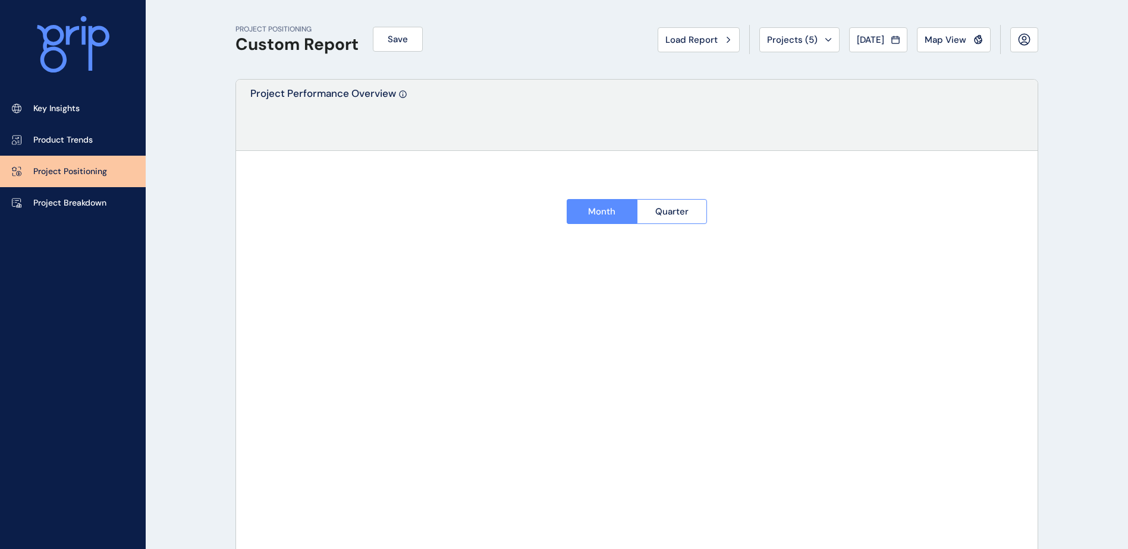
type input "*********"
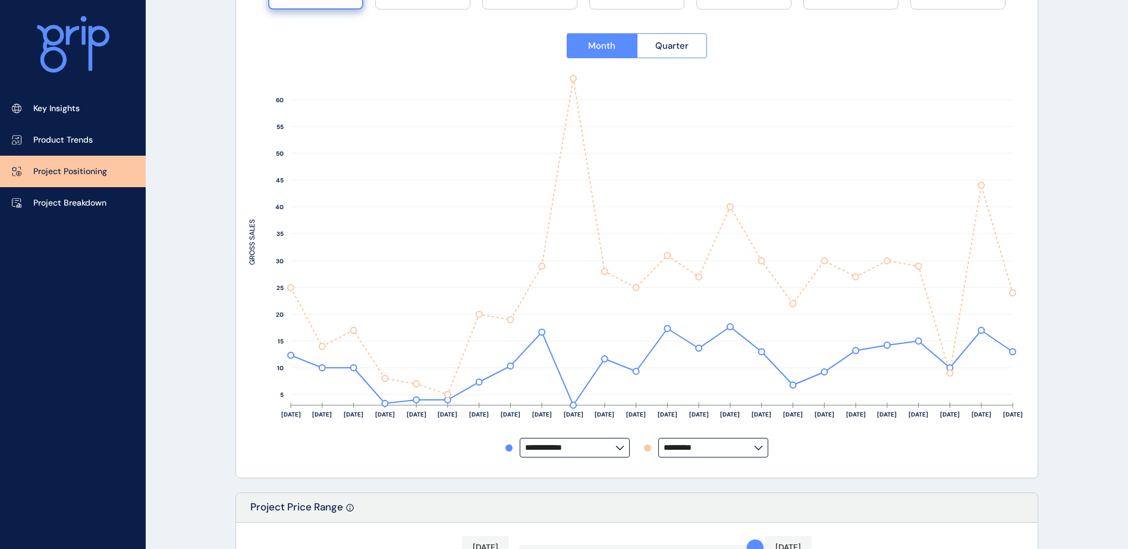
scroll to position [119, 0]
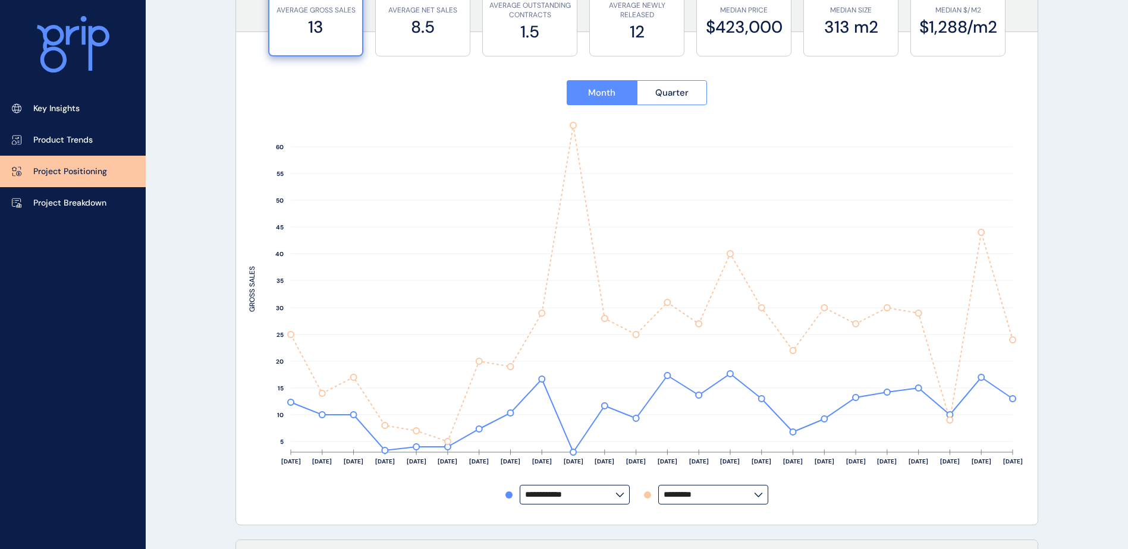
click at [595, 501] on label "**********" at bounding box center [575, 495] width 110 height 20
click at [592, 473] on div "Woodsong" at bounding box center [574, 468] width 108 height 23
type input "********"
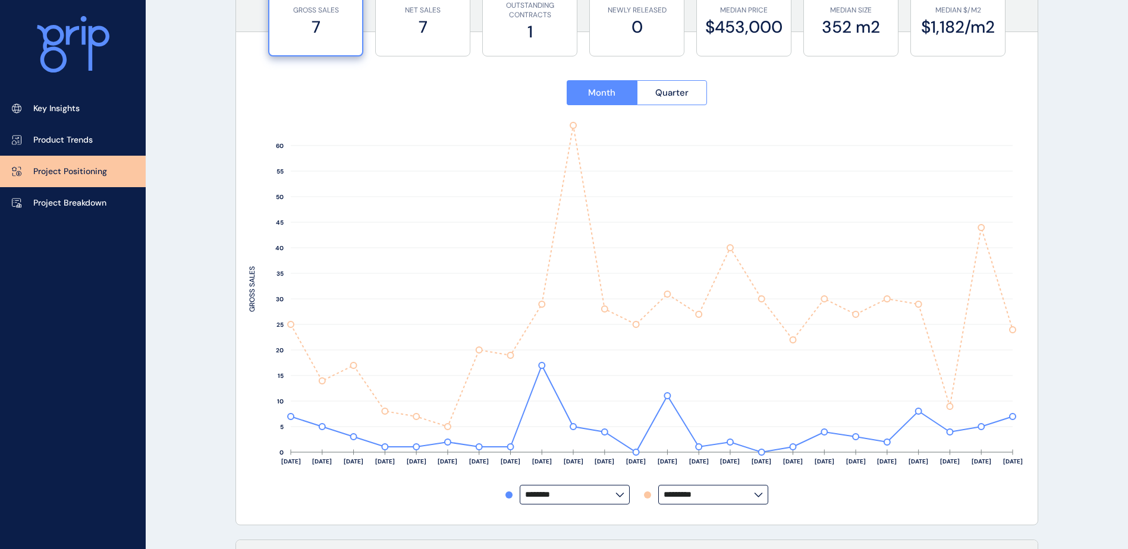
drag, startPoint x: 96, startPoint y: 110, endPoint x: 171, endPoint y: 224, distance: 135.7
click at [96, 110] on link "Key Insights" at bounding box center [73, 109] width 146 height 32
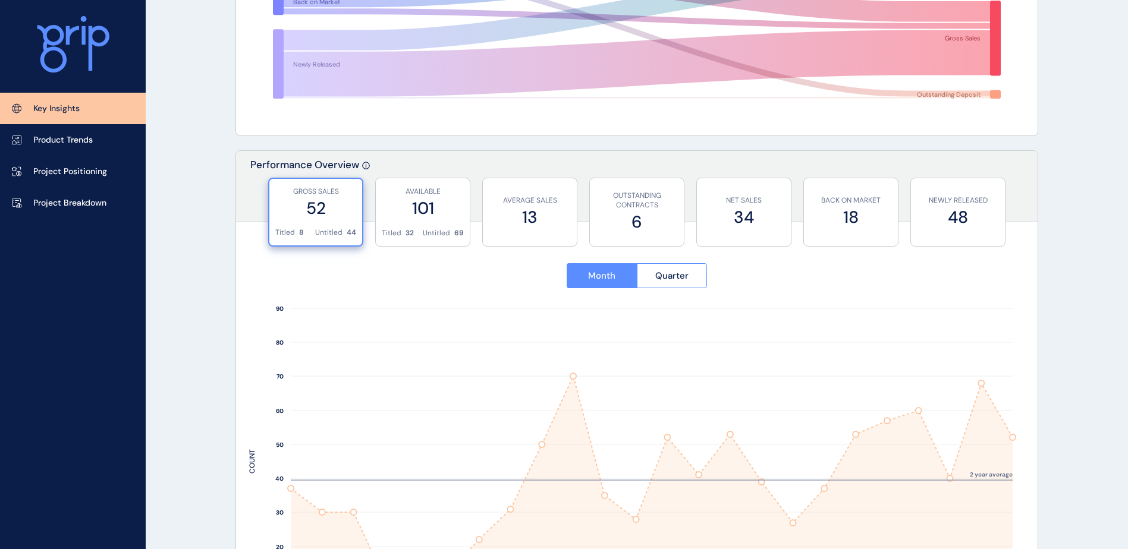
scroll to position [416, 0]
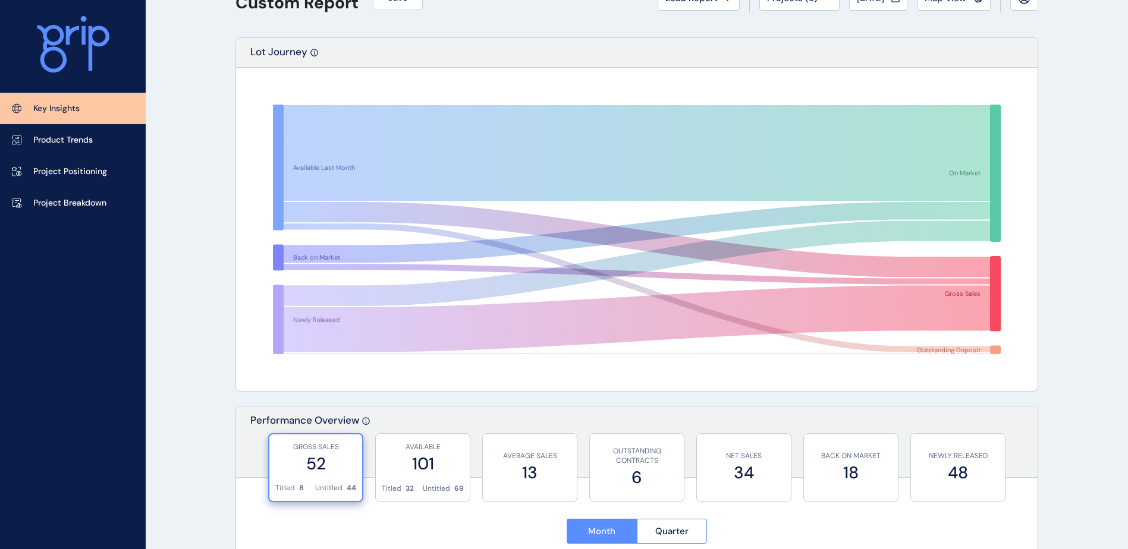
scroll to position [0, 0]
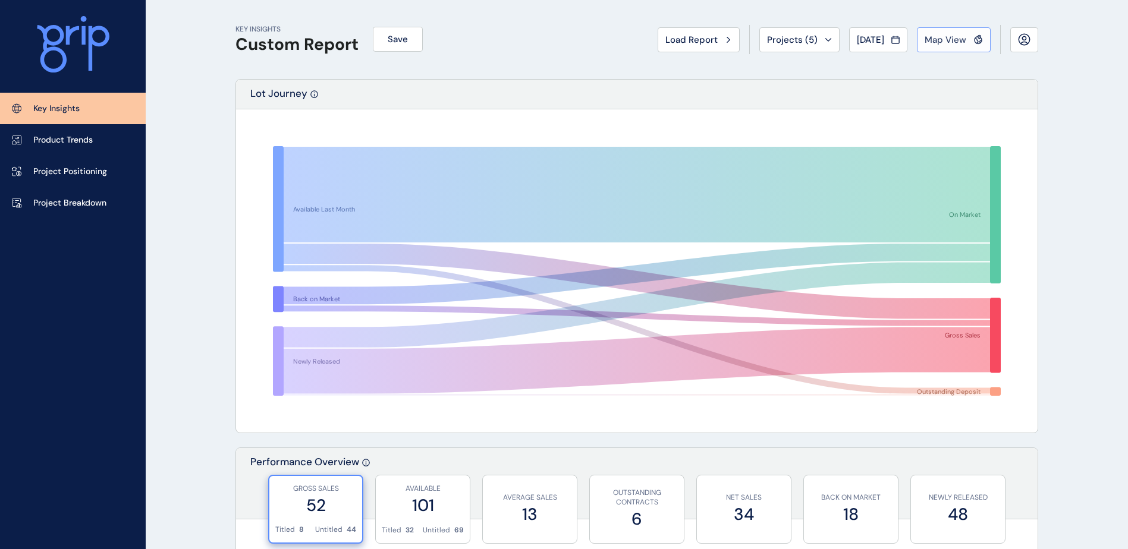
click at [952, 43] on span "Map View" at bounding box center [945, 40] width 42 height 12
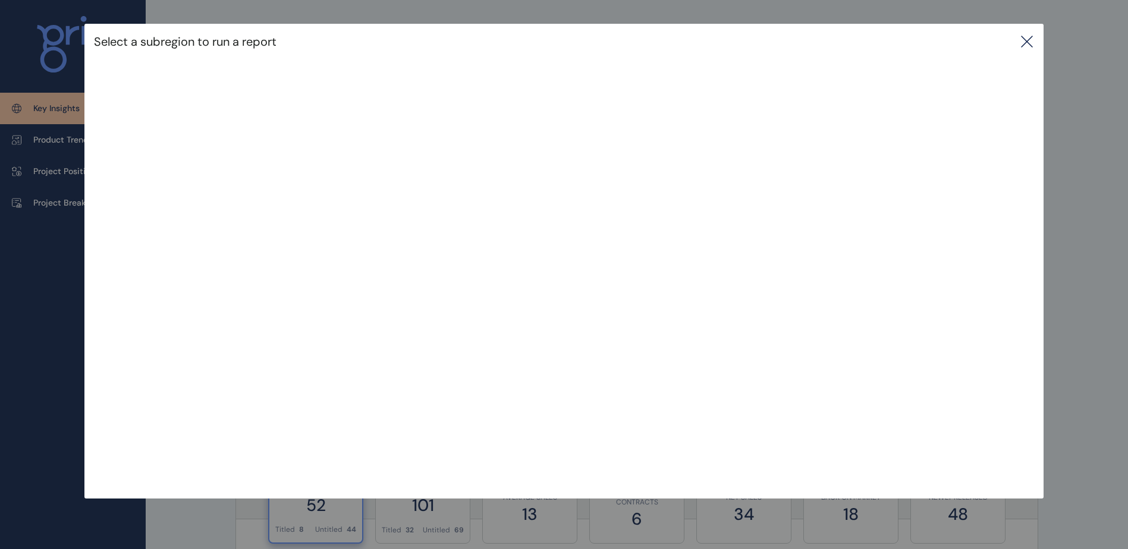
click at [1026, 45] on icon at bounding box center [1027, 41] width 14 height 14
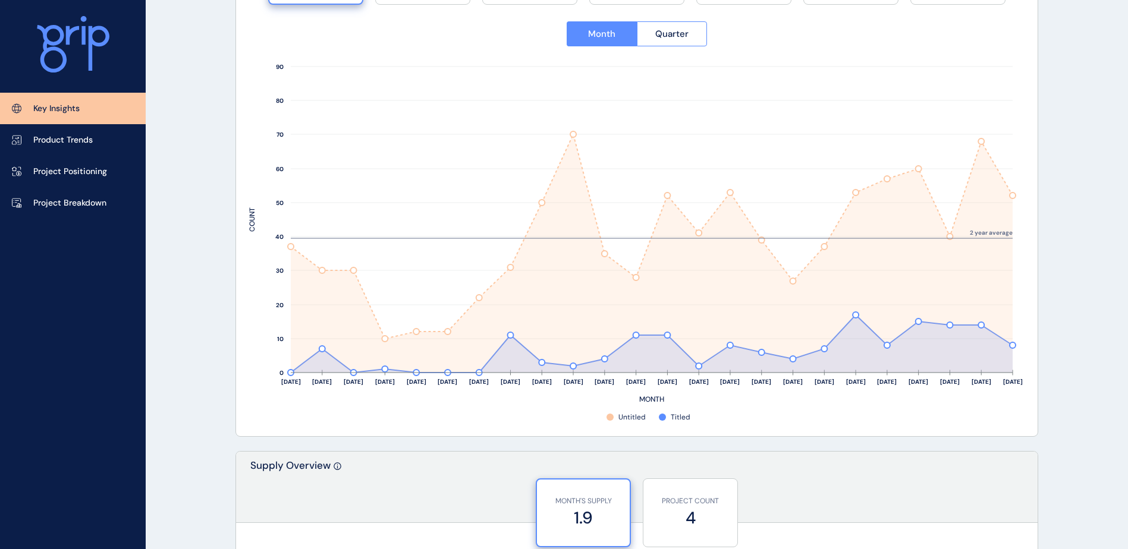
scroll to position [535, 0]
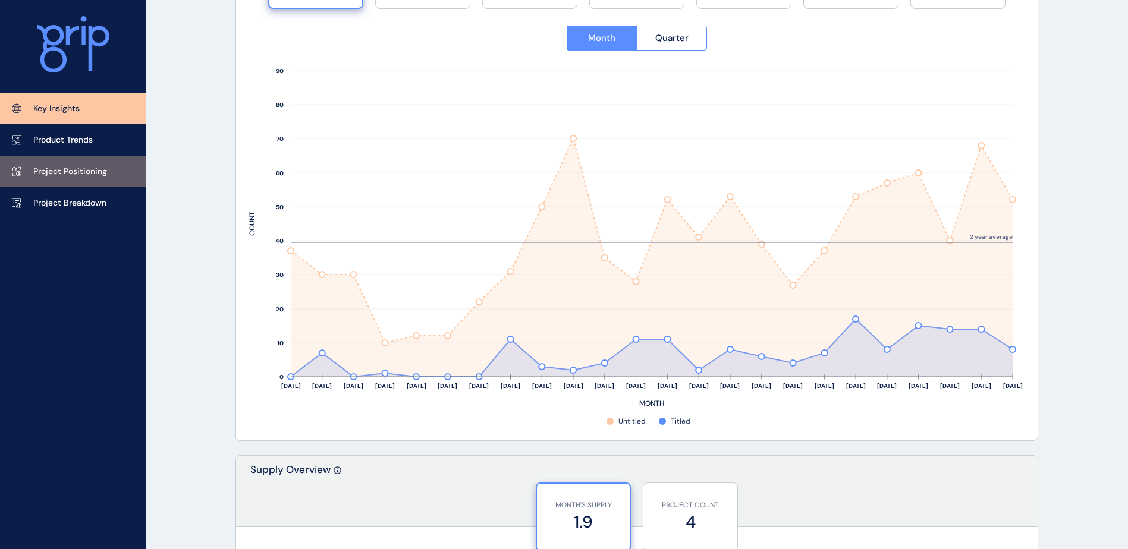
click at [75, 169] on p "Project Positioning" at bounding box center [70, 172] width 74 height 12
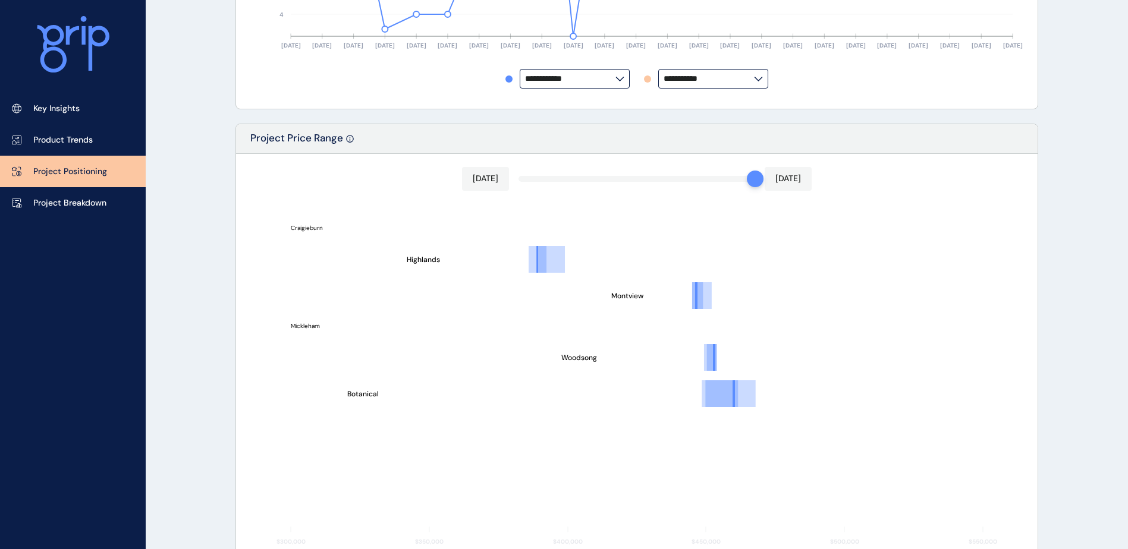
type input "*********"
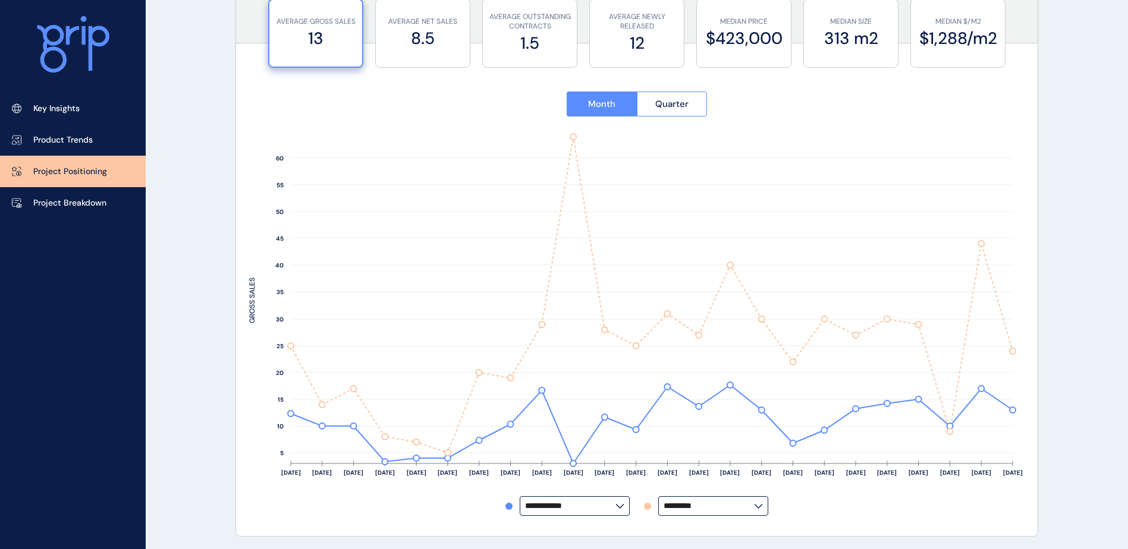
scroll to position [119, 0]
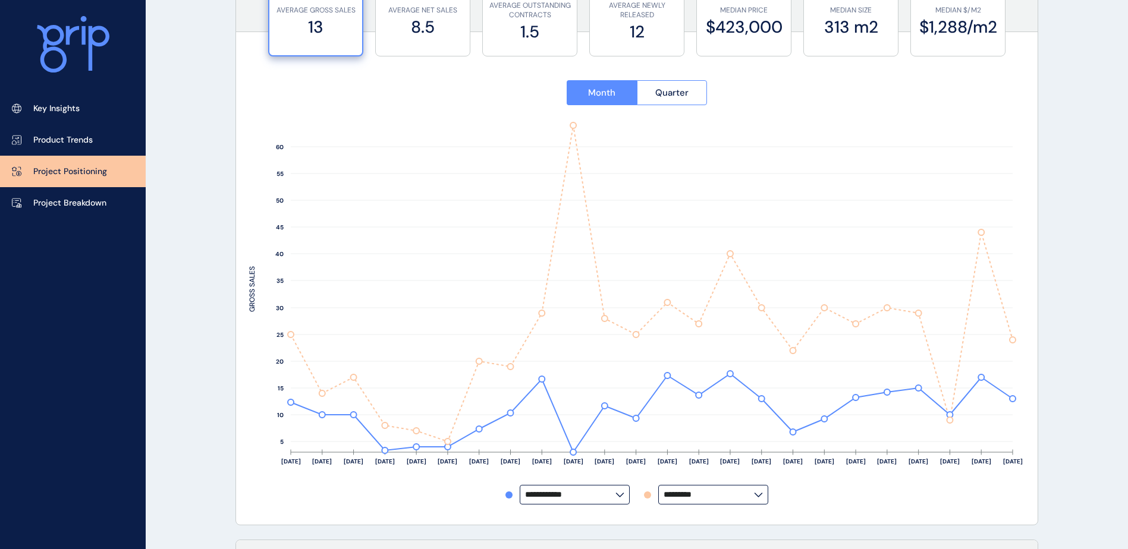
click at [612, 496] on input "**********" at bounding box center [570, 494] width 90 height 9
click at [588, 463] on div "Woodsong" at bounding box center [574, 468] width 108 height 23
type input "********"
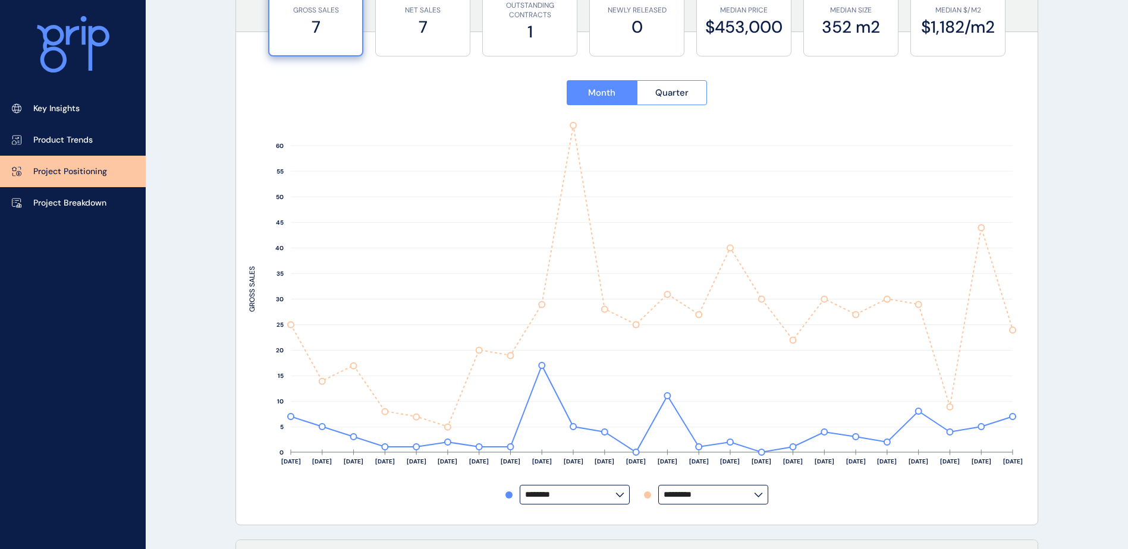
click at [764, 497] on label "*********" at bounding box center [713, 495] width 110 height 20
click at [748, 423] on div "Botanical" at bounding box center [713, 423] width 108 height 23
type input "*********"
